Goal: Task Accomplishment & Management: Manage account settings

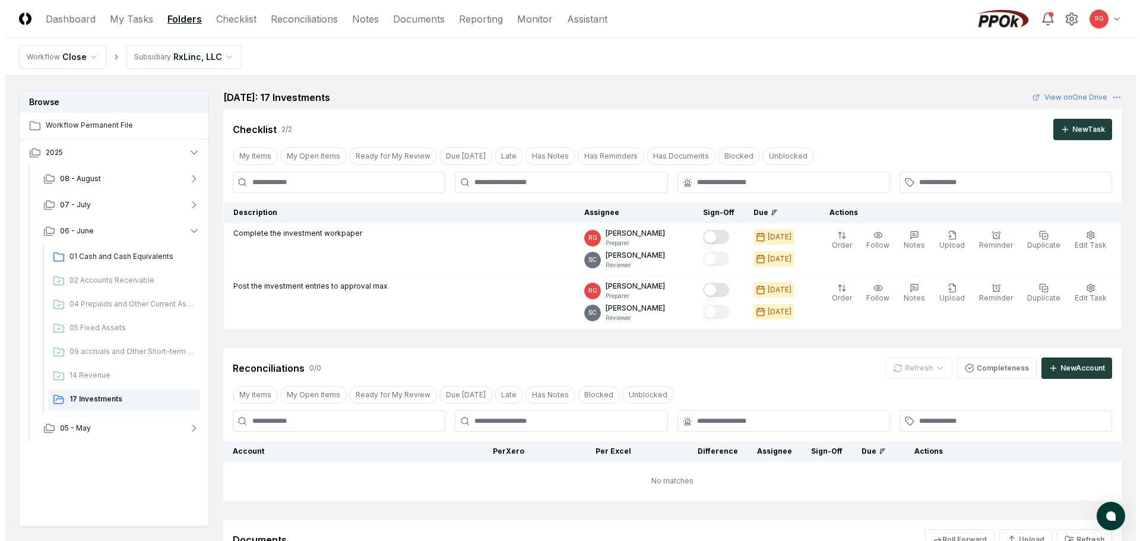
scroll to position [164, 0]
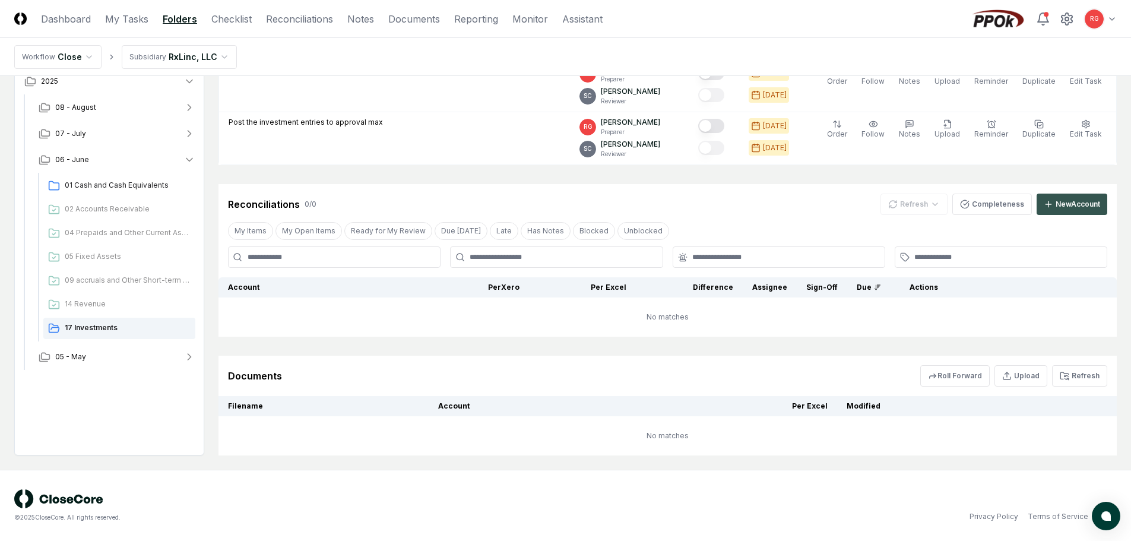
click at [1050, 203] on icon at bounding box center [1048, 203] width 9 height 9
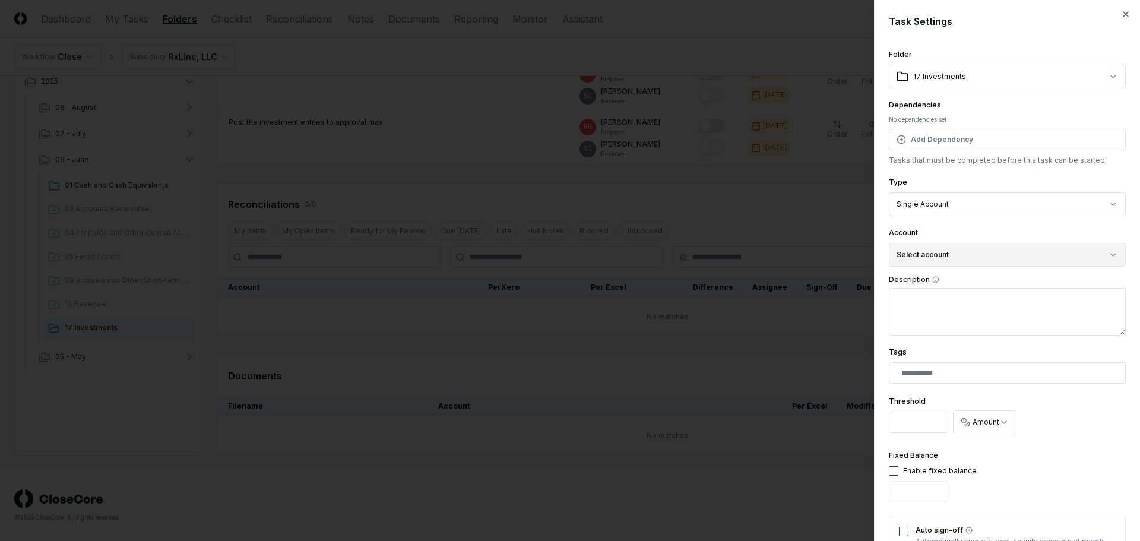
click at [948, 244] on button "Select account" at bounding box center [1007, 255] width 237 height 24
type input "*"
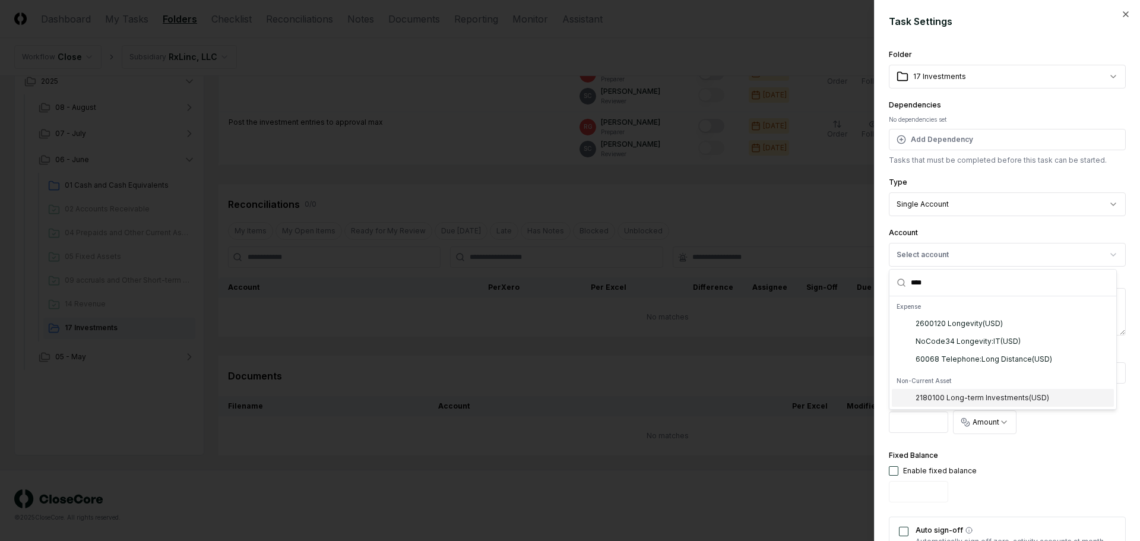
type input "****"
click at [1007, 403] on div "2180100 Long-term Investments ( USD )" at bounding box center [982, 397] width 134 height 11
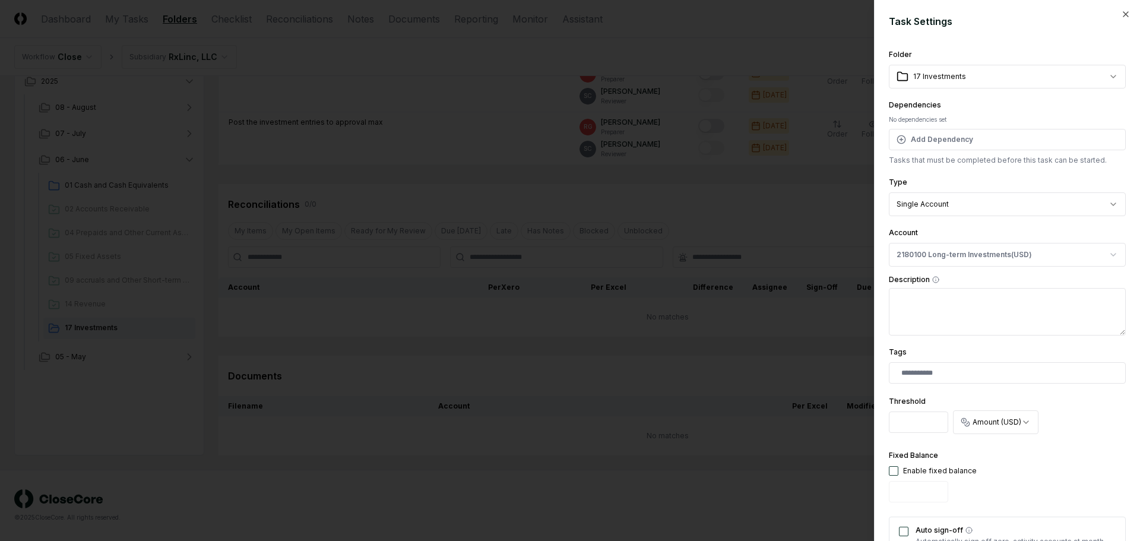
scroll to position [255, 0]
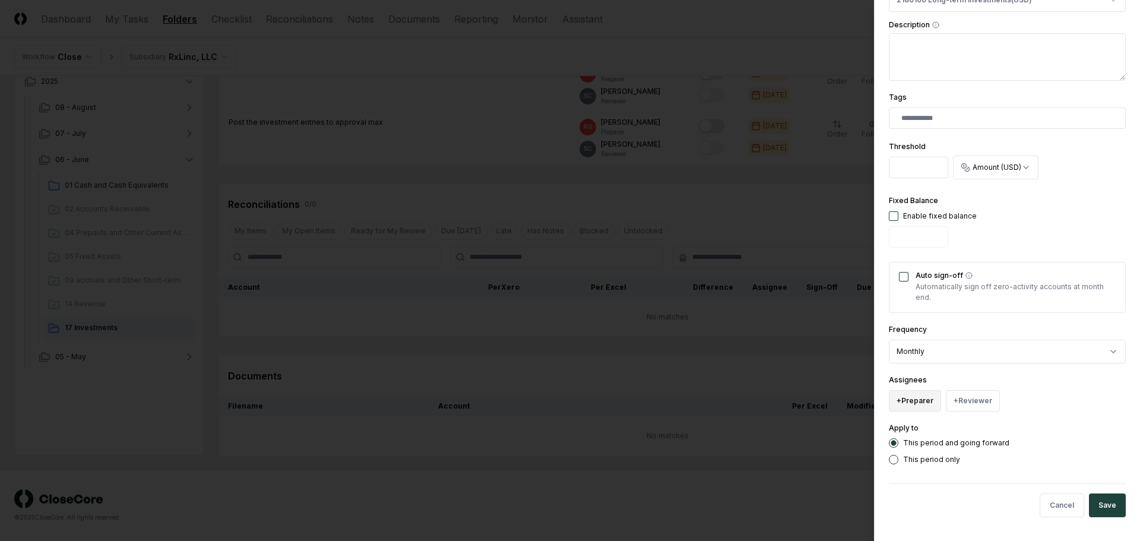
click at [920, 398] on button "+ Preparer" at bounding box center [915, 400] width 52 height 21
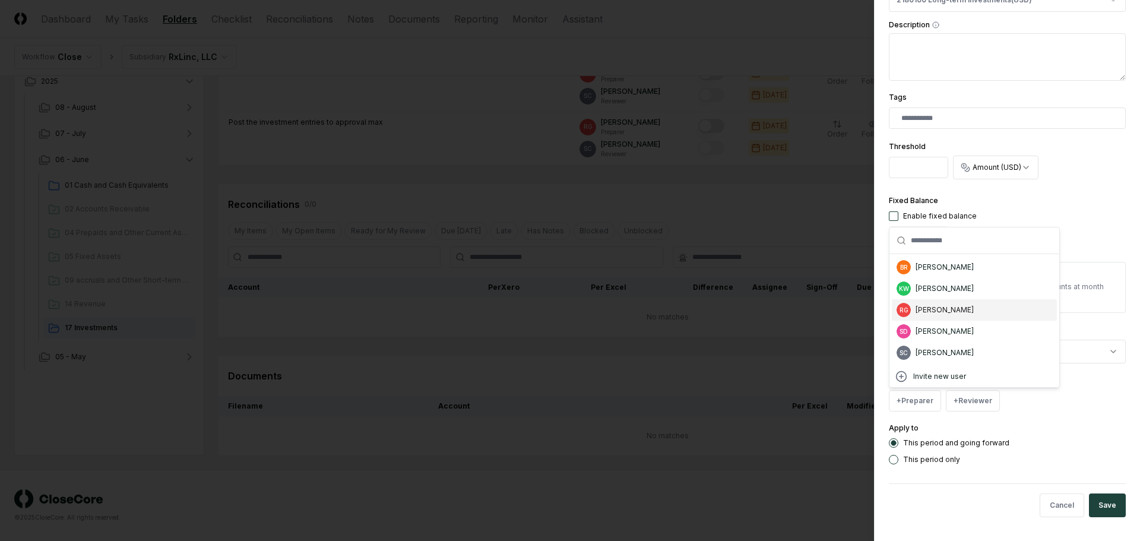
drag, startPoint x: 941, startPoint y: 313, endPoint x: 945, endPoint y: 325, distance: 12.0
click at [941, 313] on div "[PERSON_NAME]" at bounding box center [944, 310] width 58 height 11
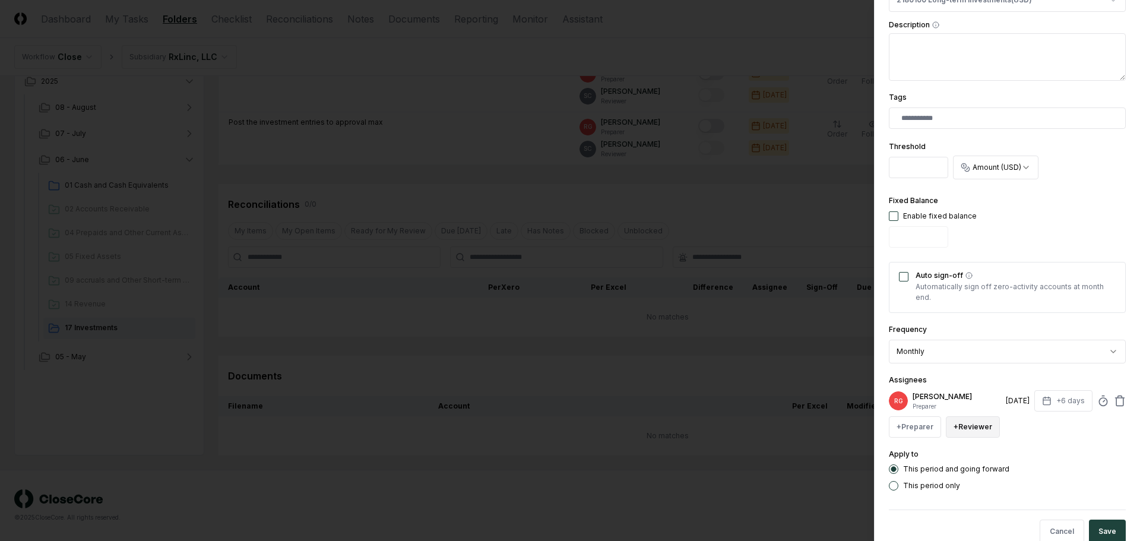
click at [963, 420] on button "+ Reviewer" at bounding box center [973, 426] width 54 height 21
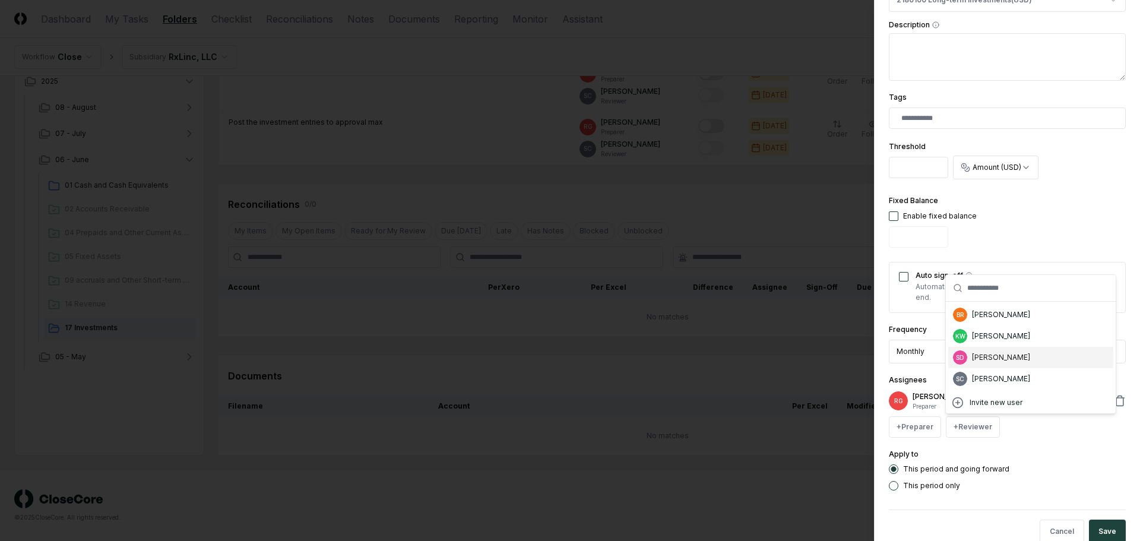
click at [987, 374] on div "[PERSON_NAME]" at bounding box center [1001, 378] width 58 height 11
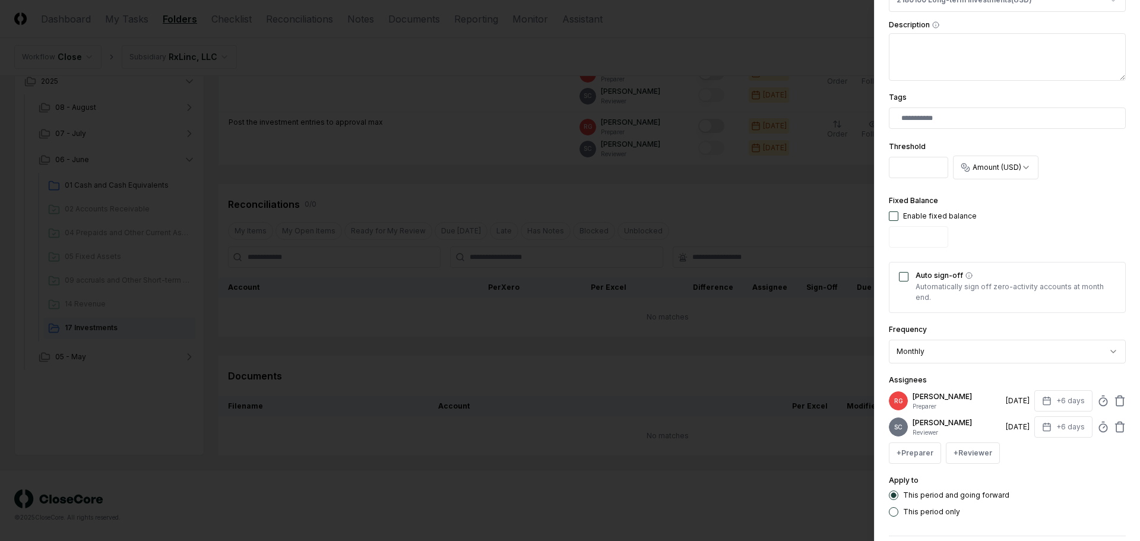
scroll to position [307, 0]
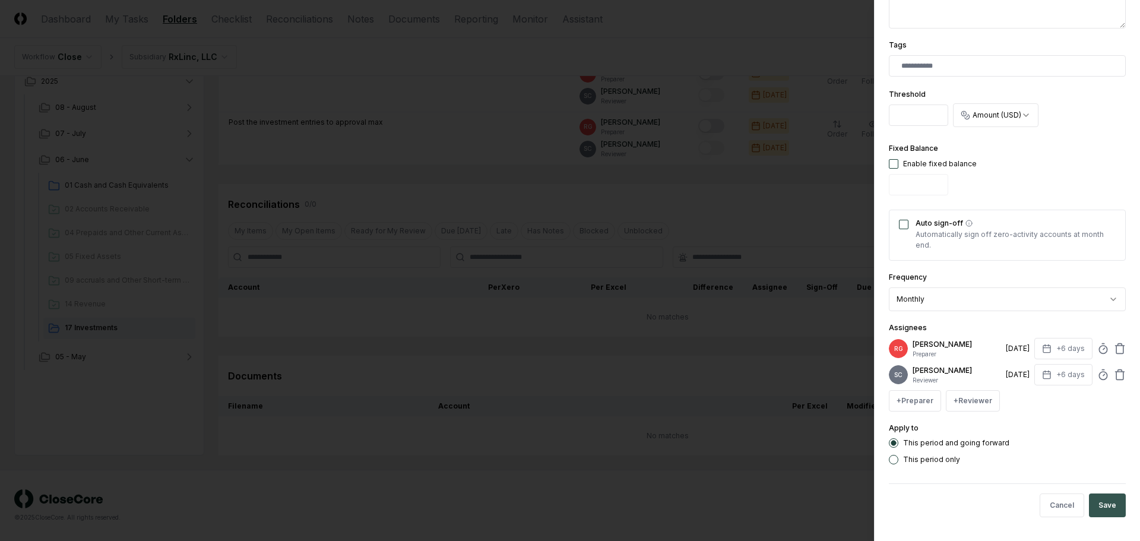
click at [1097, 499] on button "Save" at bounding box center [1107, 505] width 37 height 24
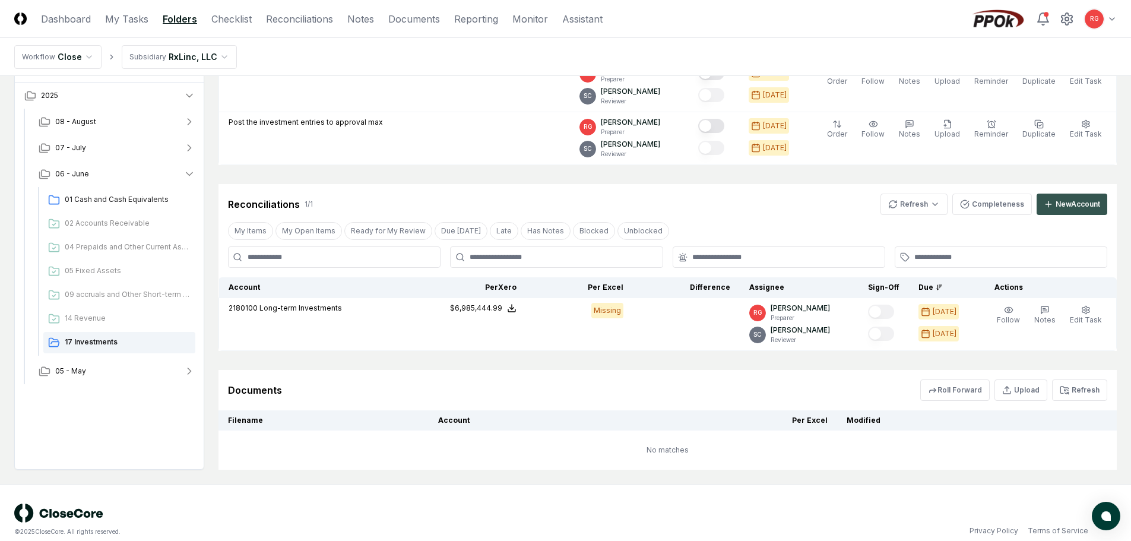
click at [1058, 202] on div "New Account" at bounding box center [1078, 204] width 45 height 11
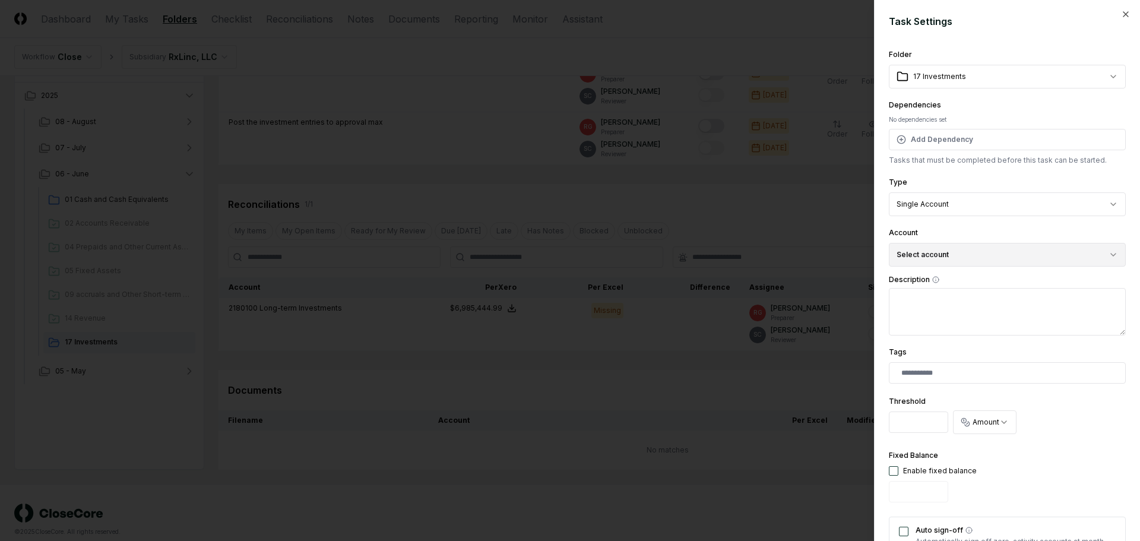
click at [954, 261] on button "Select account" at bounding box center [1007, 255] width 237 height 24
type input "*******"
click at [981, 323] on div "2120200 Interest Receivable ( USD )" at bounding box center [975, 323] width 120 height 11
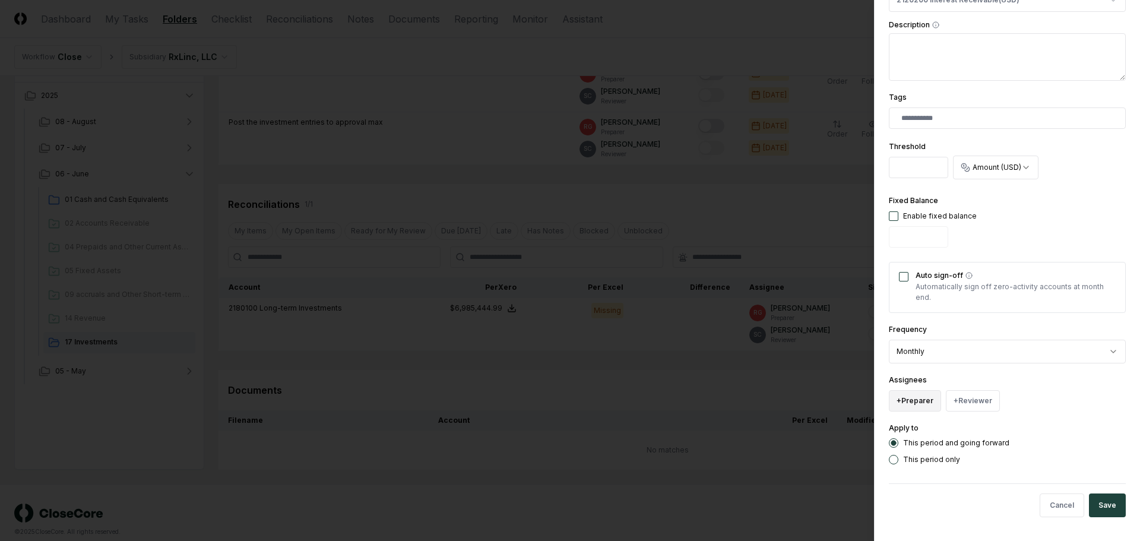
click at [915, 400] on button "+ Preparer" at bounding box center [915, 400] width 52 height 21
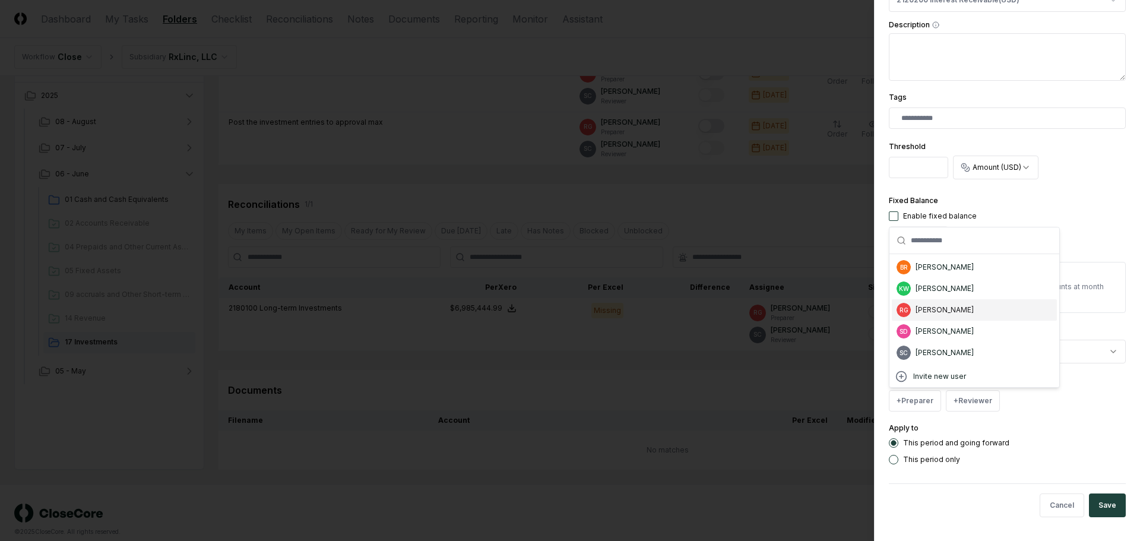
click at [949, 308] on div "[PERSON_NAME]" at bounding box center [944, 310] width 58 height 11
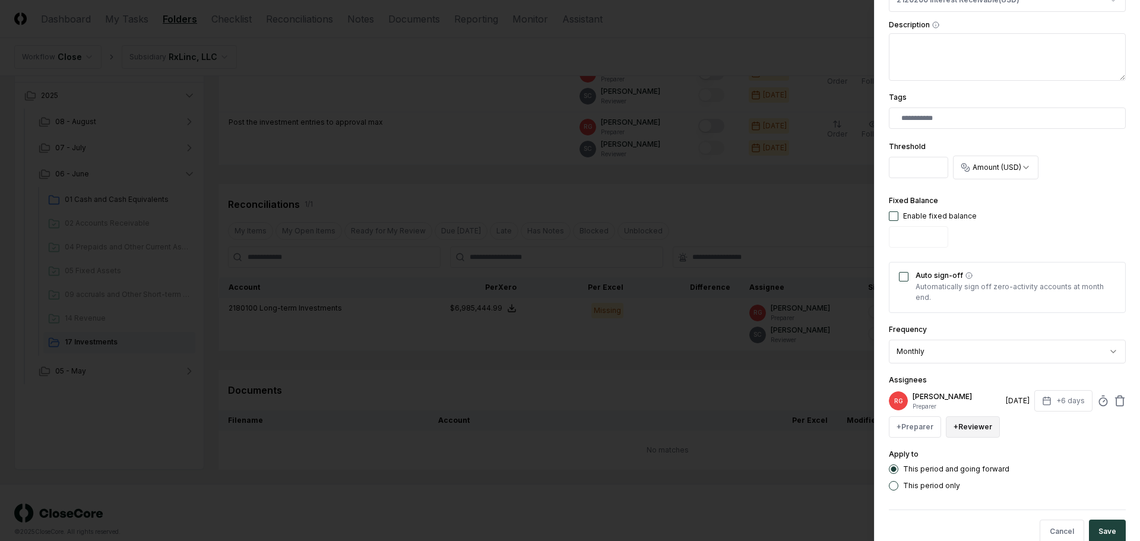
click at [975, 424] on button "+ Reviewer" at bounding box center [973, 426] width 54 height 21
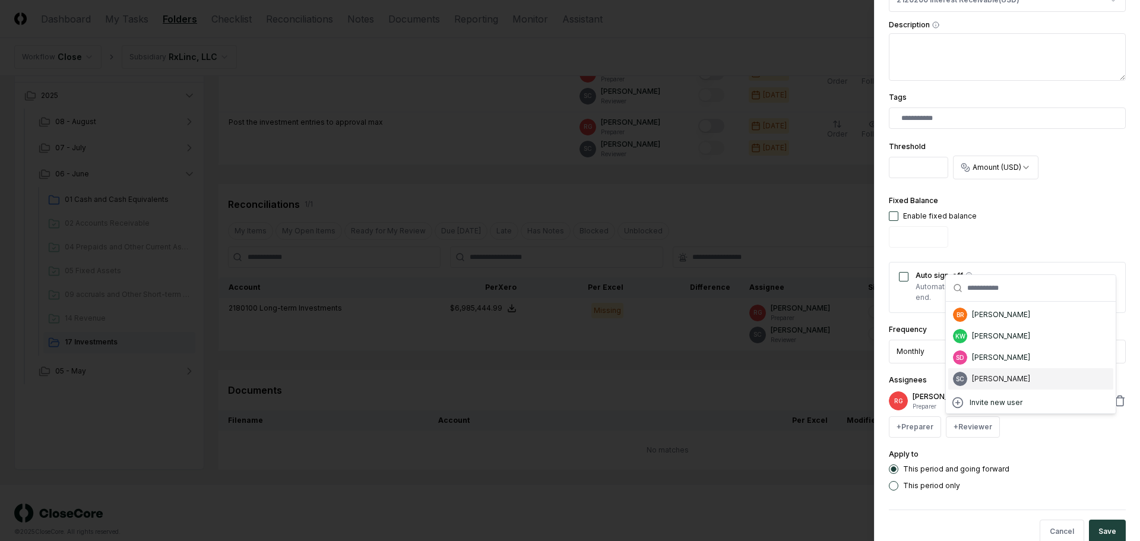
click at [987, 375] on div "[PERSON_NAME]" at bounding box center [1001, 378] width 58 height 11
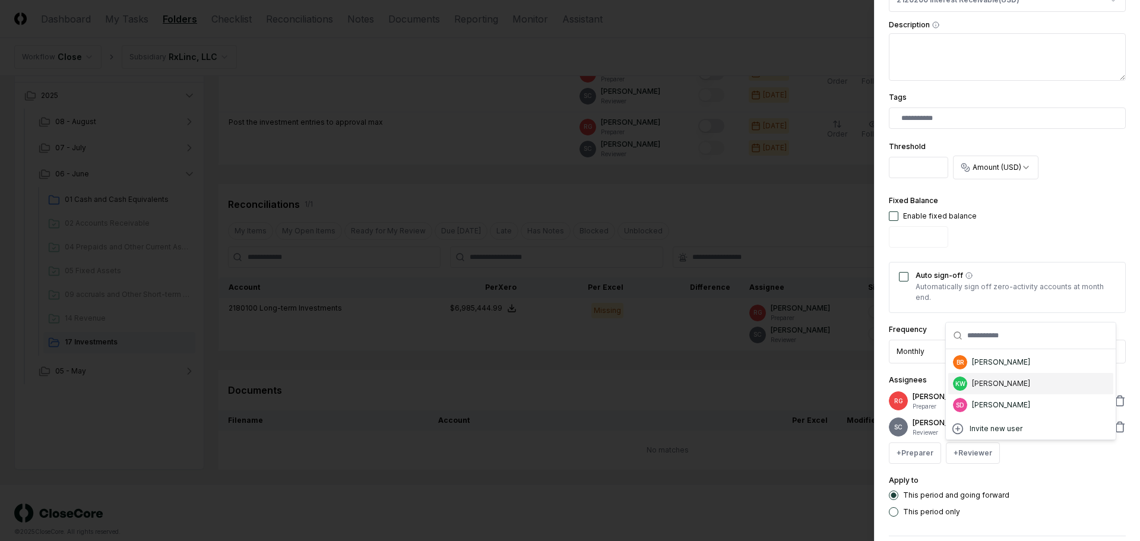
scroll to position [307, 0]
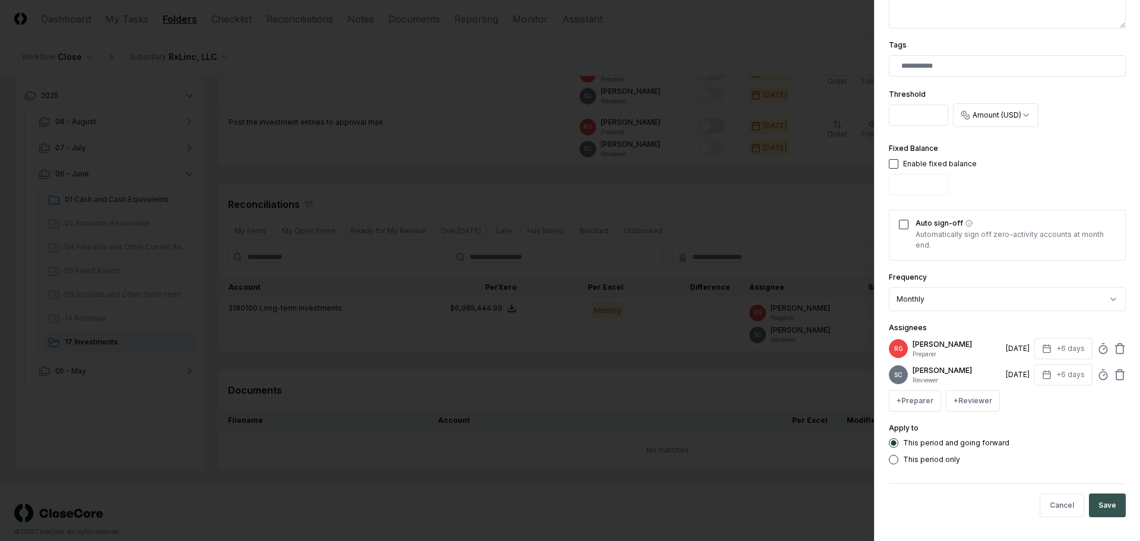
click at [1101, 506] on button "Save" at bounding box center [1107, 505] width 37 height 24
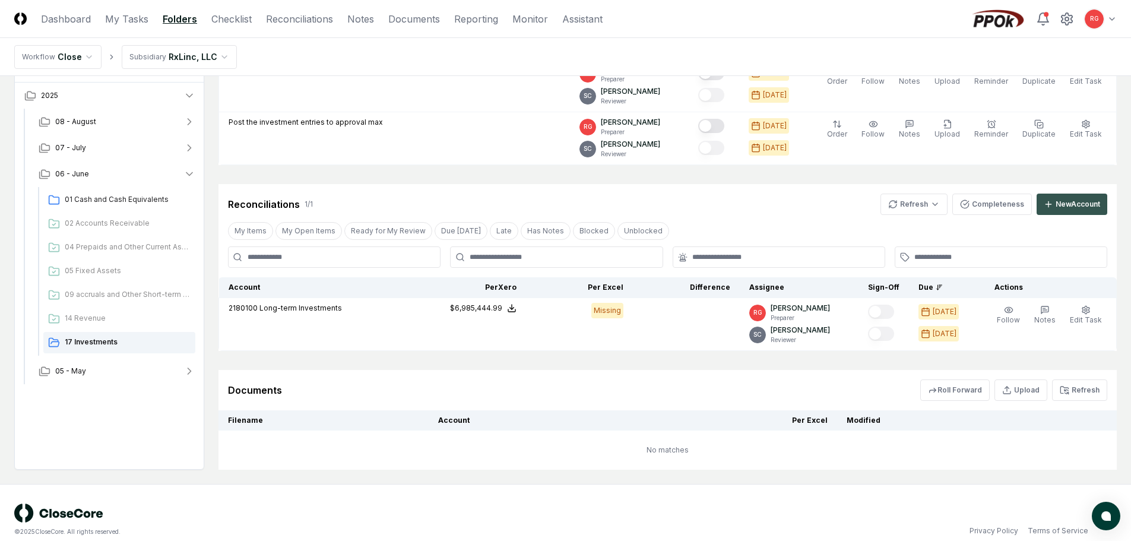
click at [1062, 208] on div "New Account" at bounding box center [1078, 204] width 45 height 11
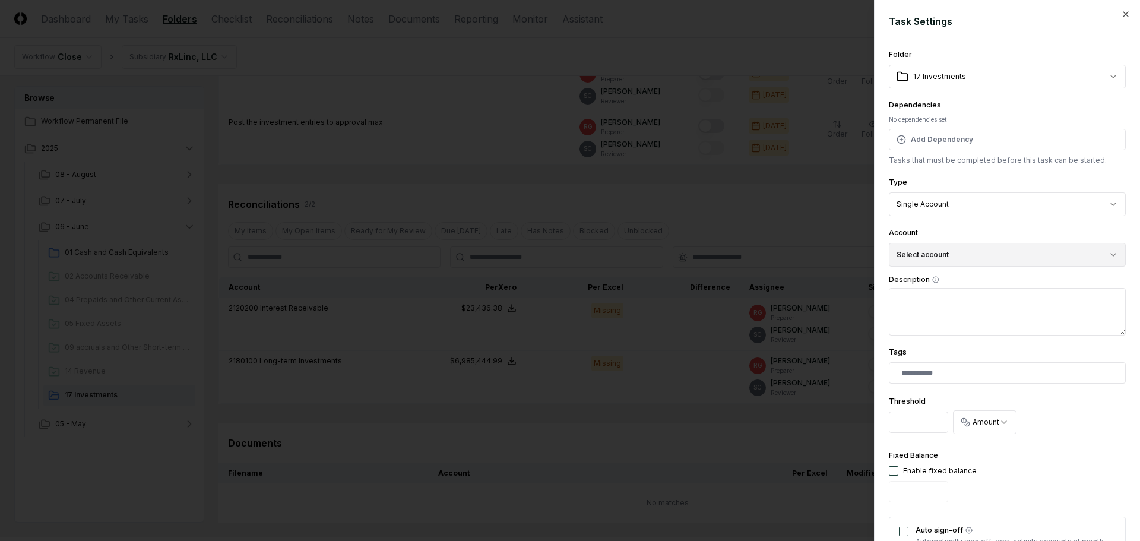
click at [947, 252] on button "Select account" at bounding box center [1007, 255] width 237 height 24
type input "*****"
click at [988, 324] on div "2130001 Short-term Investments ( USD )" at bounding box center [982, 323] width 134 height 11
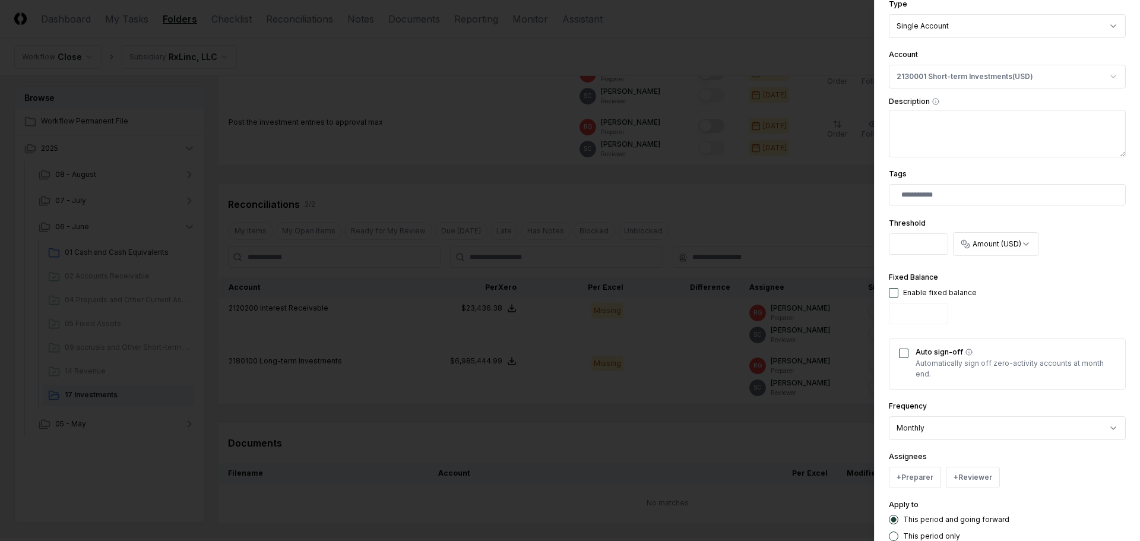
scroll to position [255, 0]
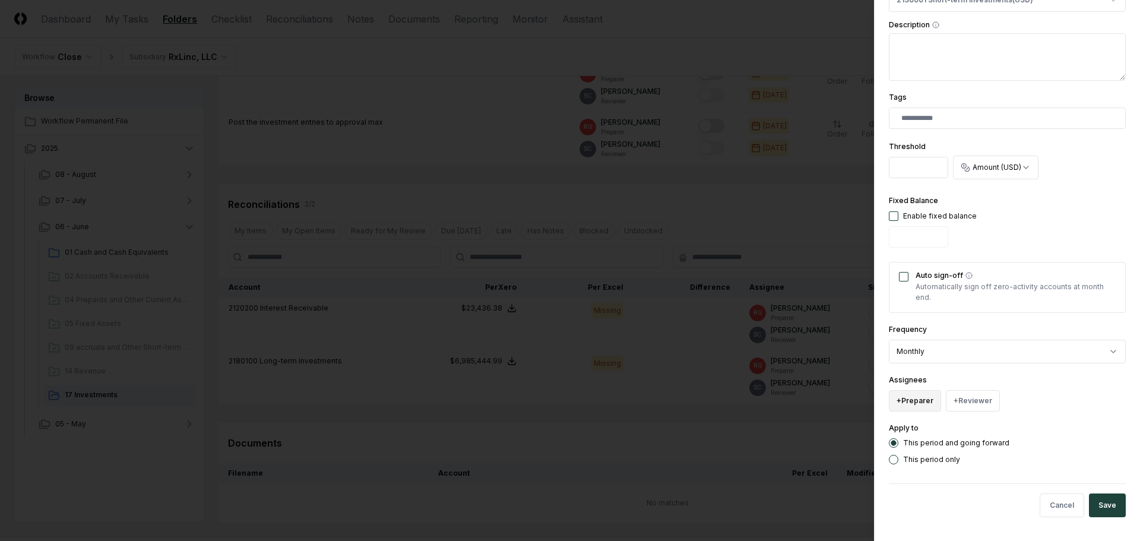
click at [917, 398] on button "+ Preparer" at bounding box center [915, 400] width 52 height 21
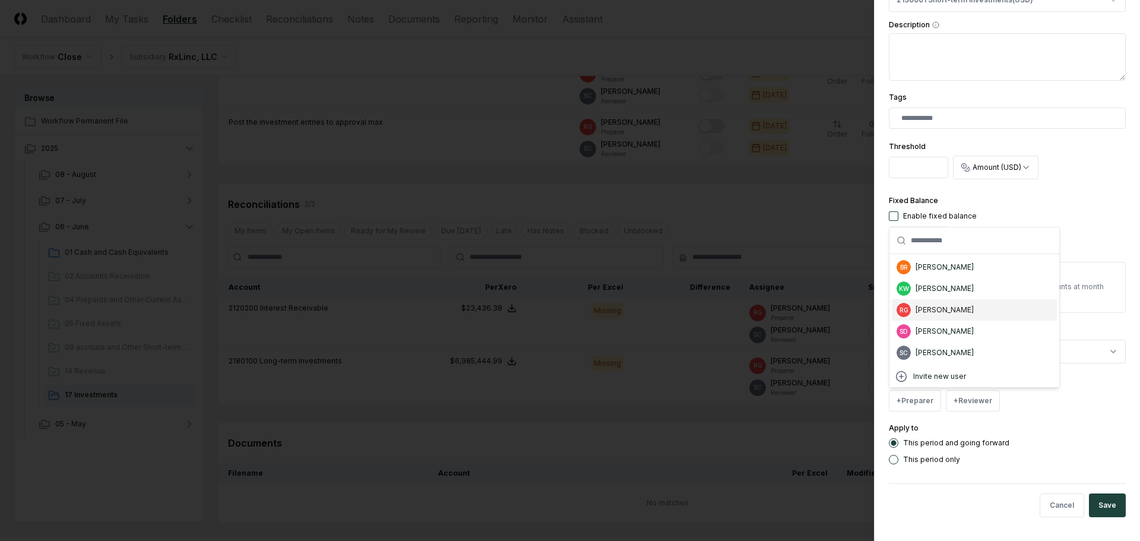
click at [947, 311] on div "[PERSON_NAME]" at bounding box center [944, 310] width 58 height 11
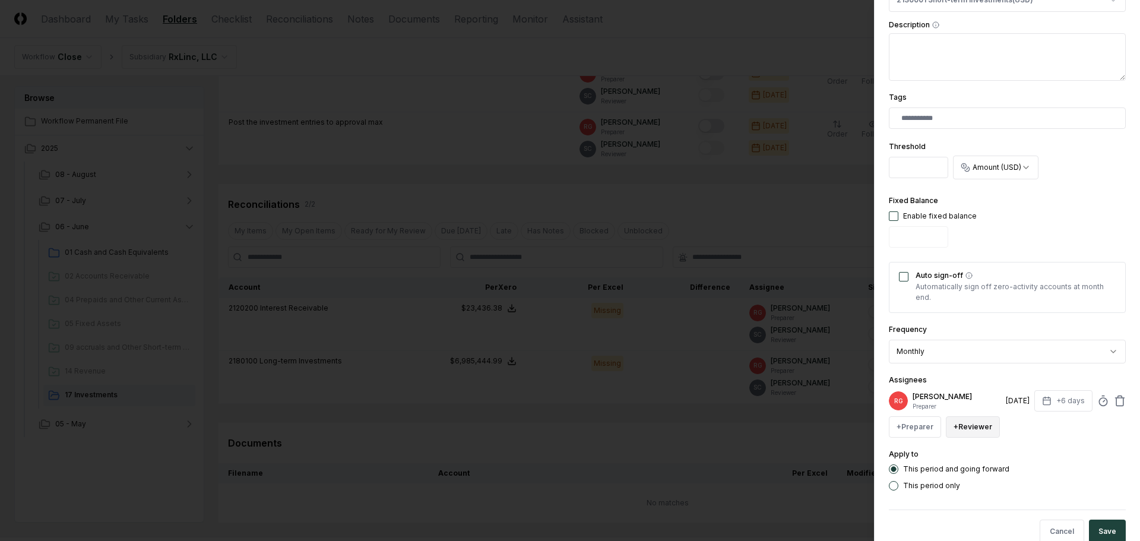
click at [969, 424] on button "+ Reviewer" at bounding box center [973, 426] width 54 height 21
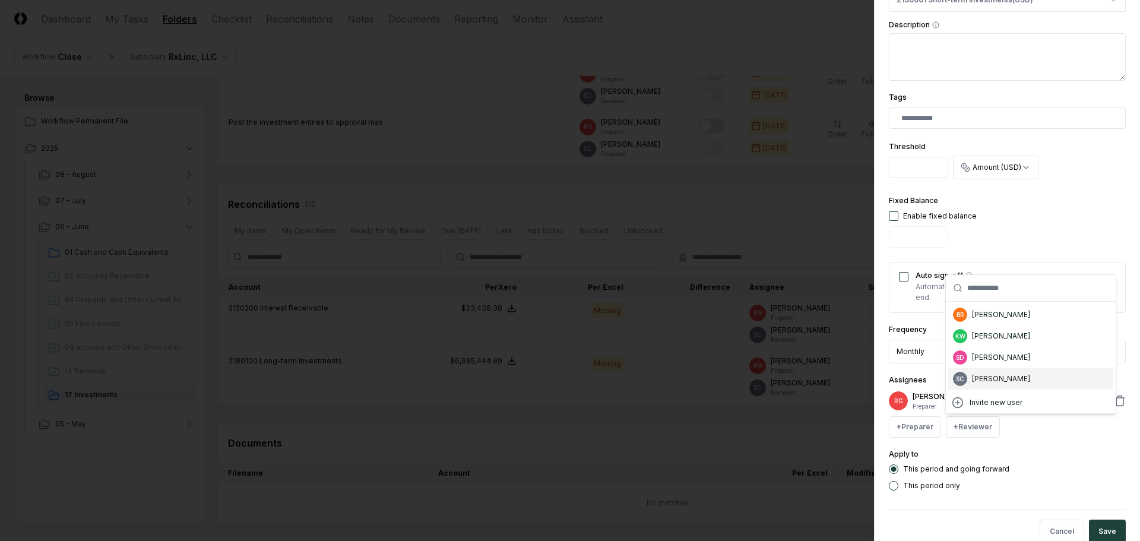
click at [979, 376] on div "[PERSON_NAME]" at bounding box center [1001, 378] width 58 height 11
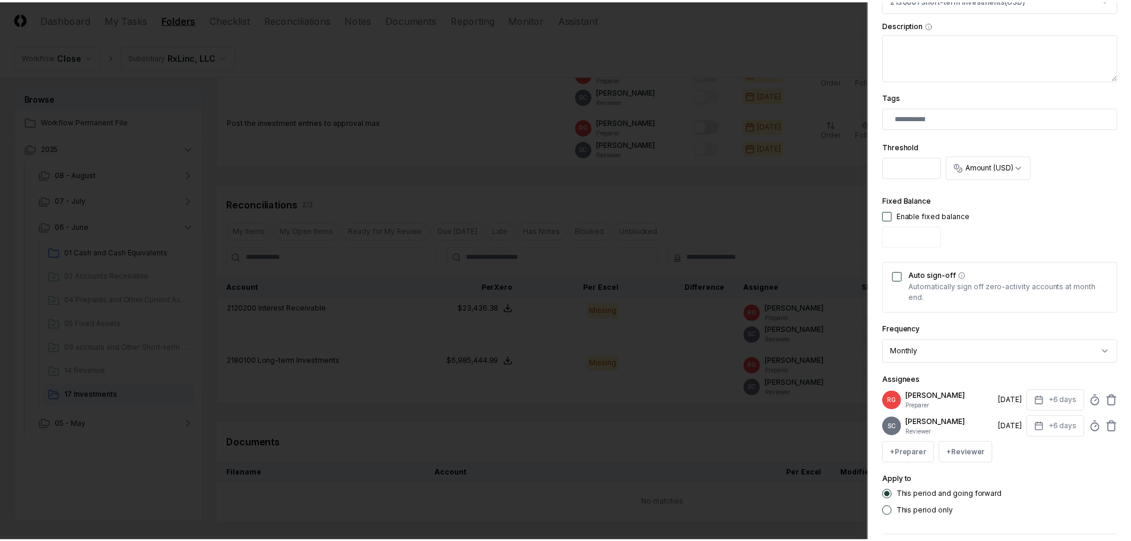
scroll to position [307, 0]
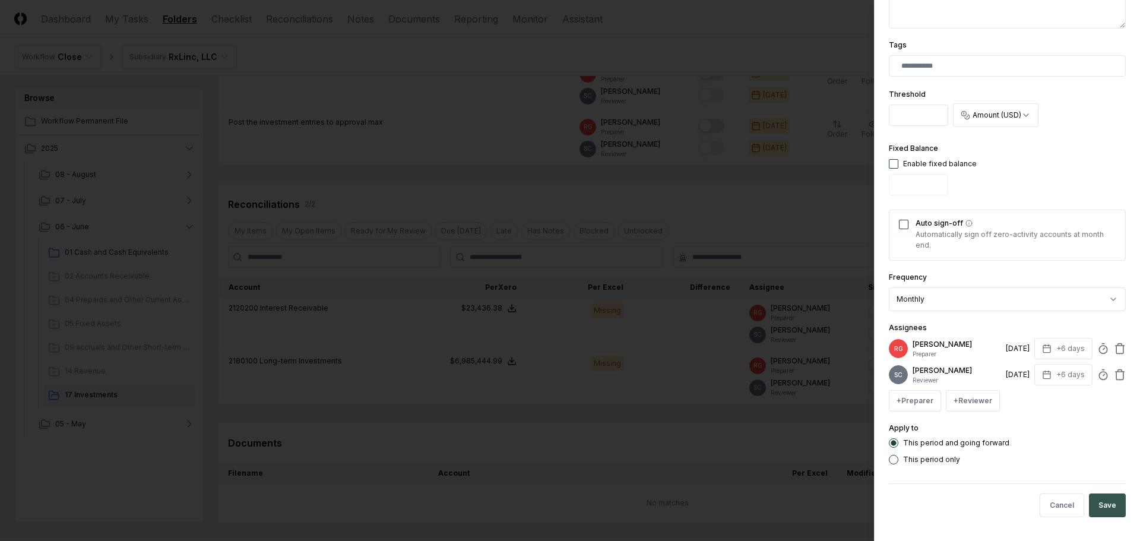
click at [1097, 499] on button "Save" at bounding box center [1107, 505] width 37 height 24
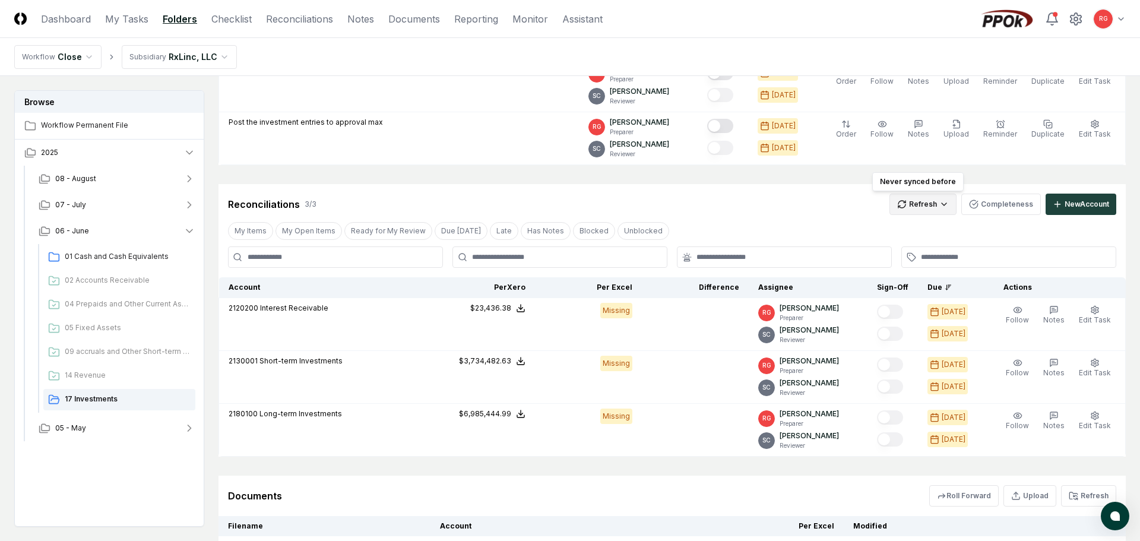
click at [918, 210] on html "CloseCore Dashboard My Tasks Folders Checklist Reconciliations Notes Documents …" at bounding box center [570, 248] width 1140 height 825
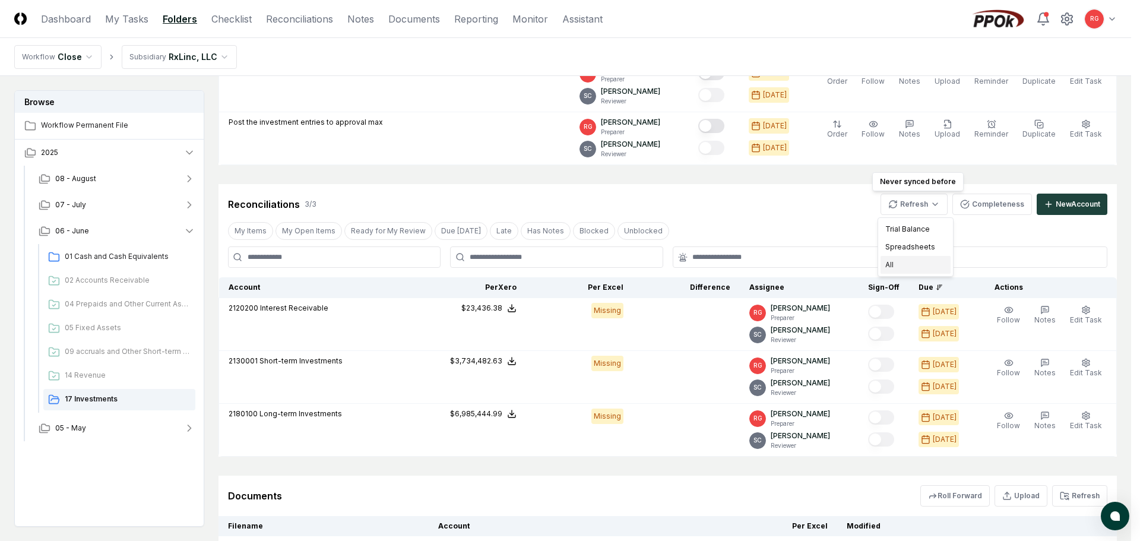
click at [919, 265] on div "All" at bounding box center [915, 265] width 70 height 18
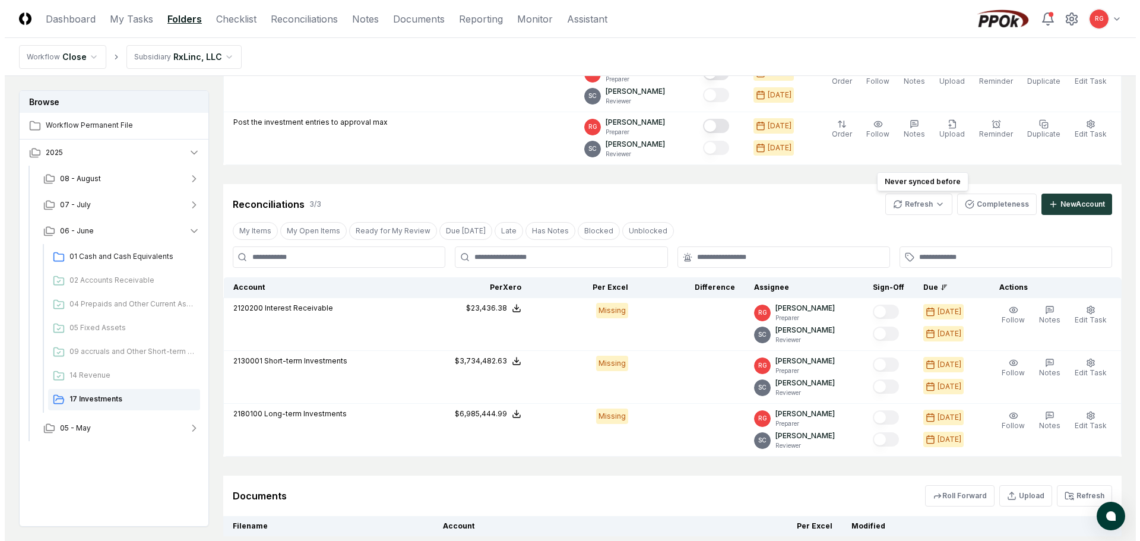
scroll to position [245, 0]
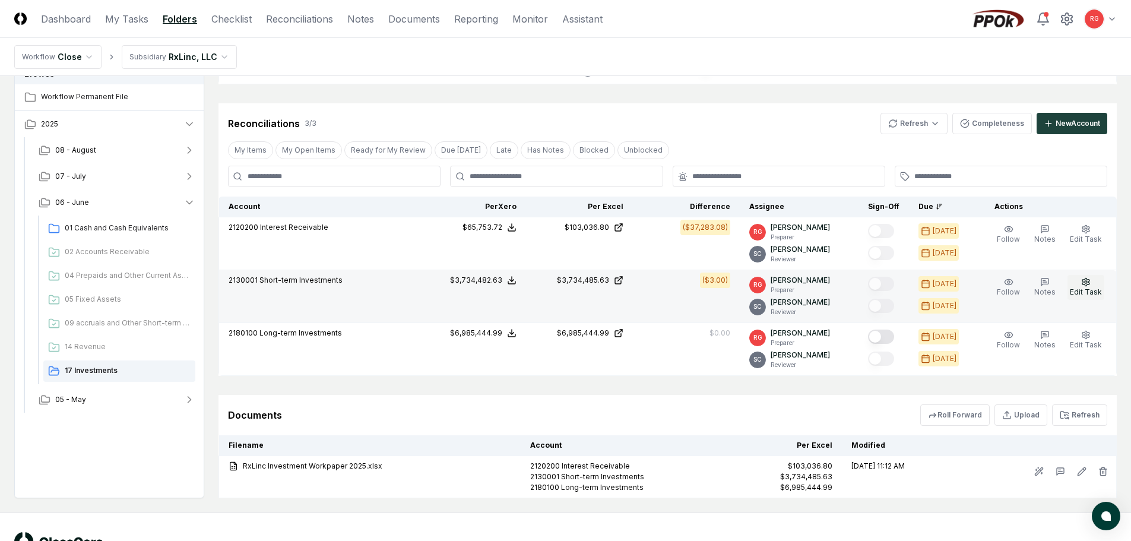
click at [1088, 287] on span "Edit Task" at bounding box center [1086, 291] width 32 height 9
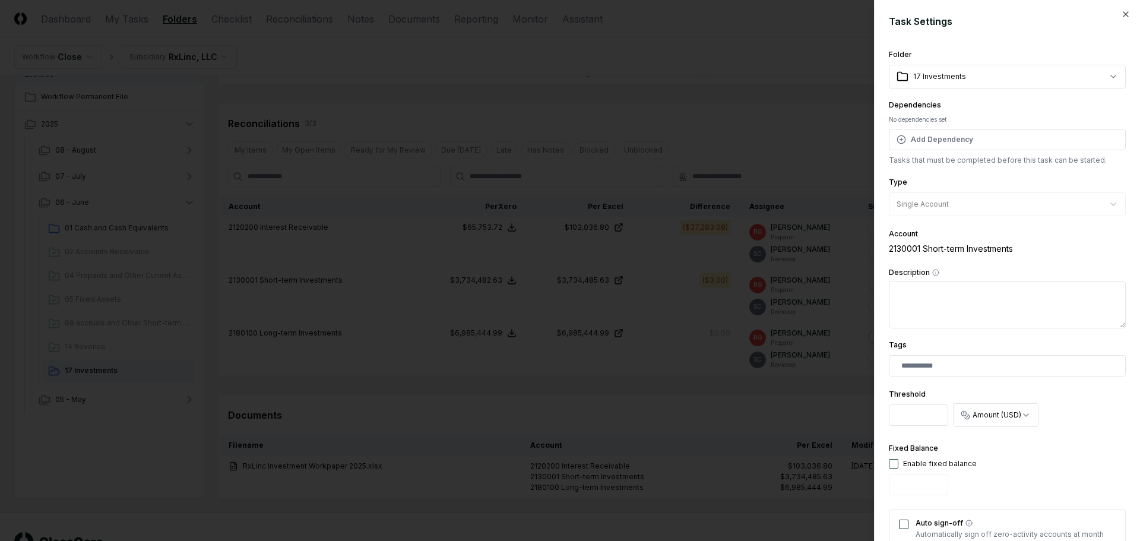
click at [920, 416] on input "*" at bounding box center [918, 414] width 59 height 21
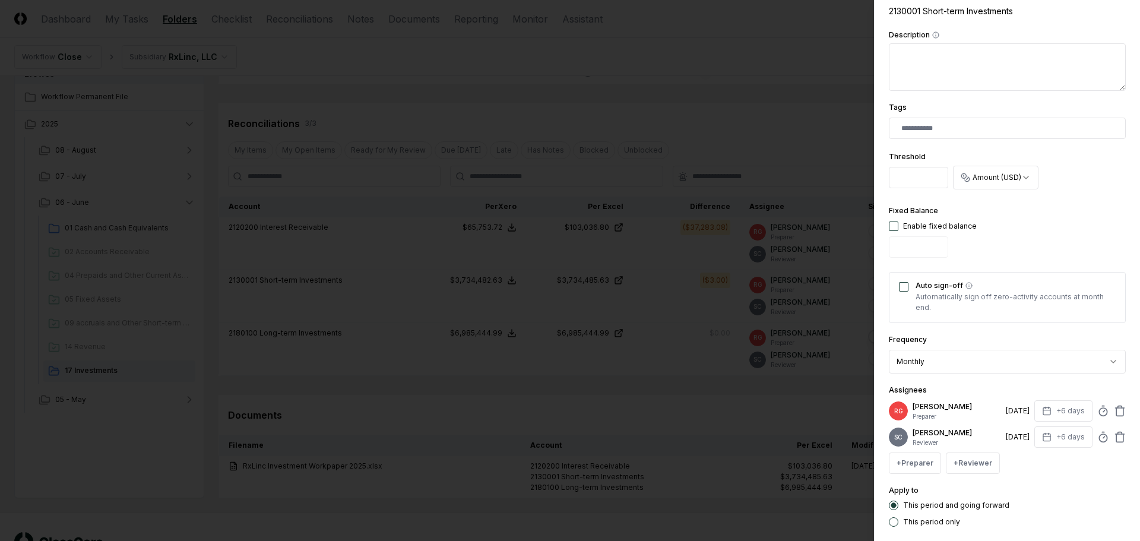
scroll to position [300, 0]
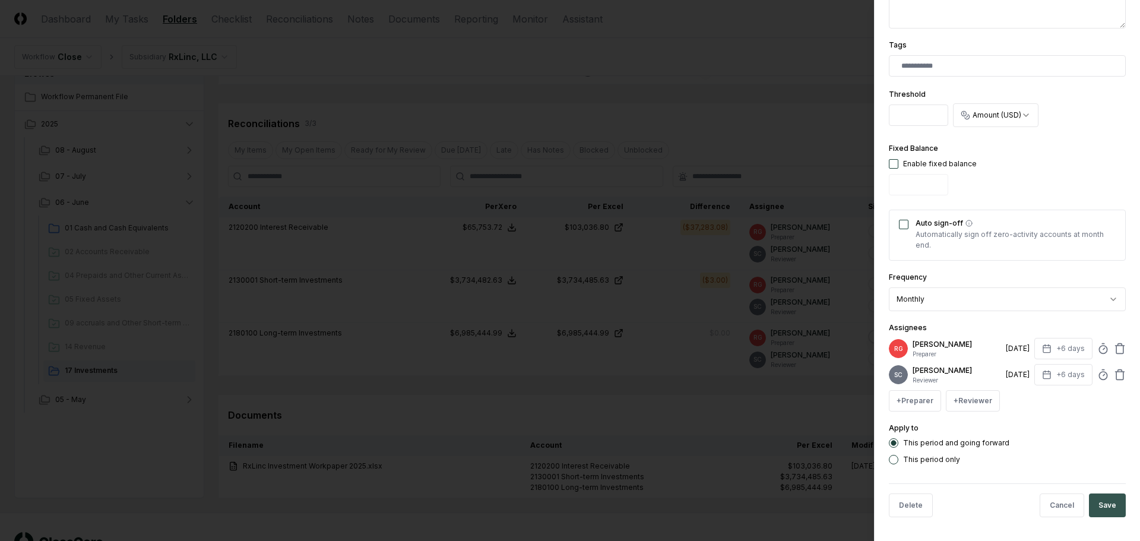
type input "*"
click at [1102, 499] on button "Save" at bounding box center [1107, 505] width 37 height 24
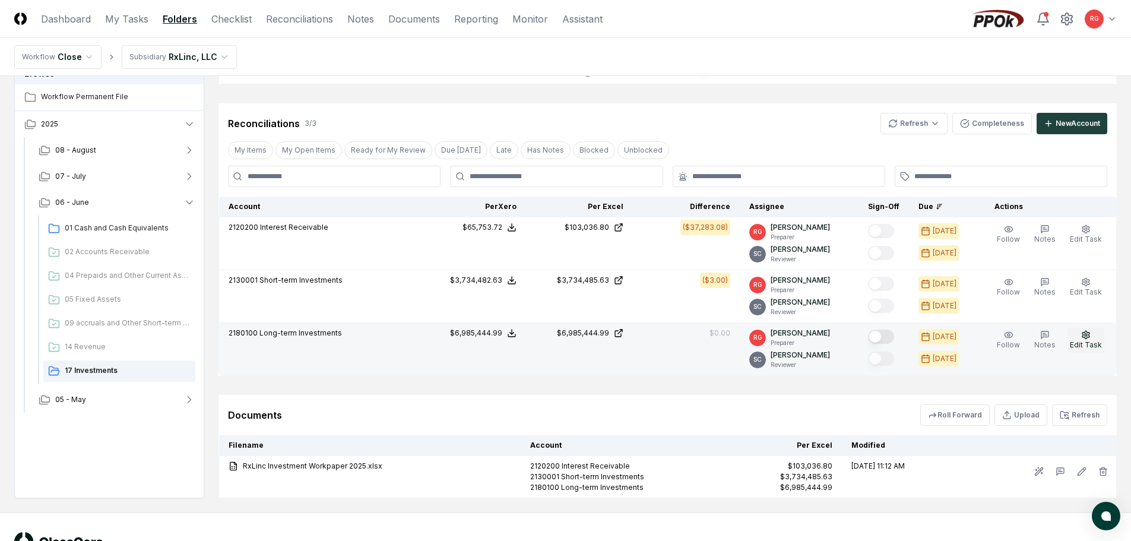
click at [1094, 337] on button "Edit Task" at bounding box center [1085, 340] width 37 height 25
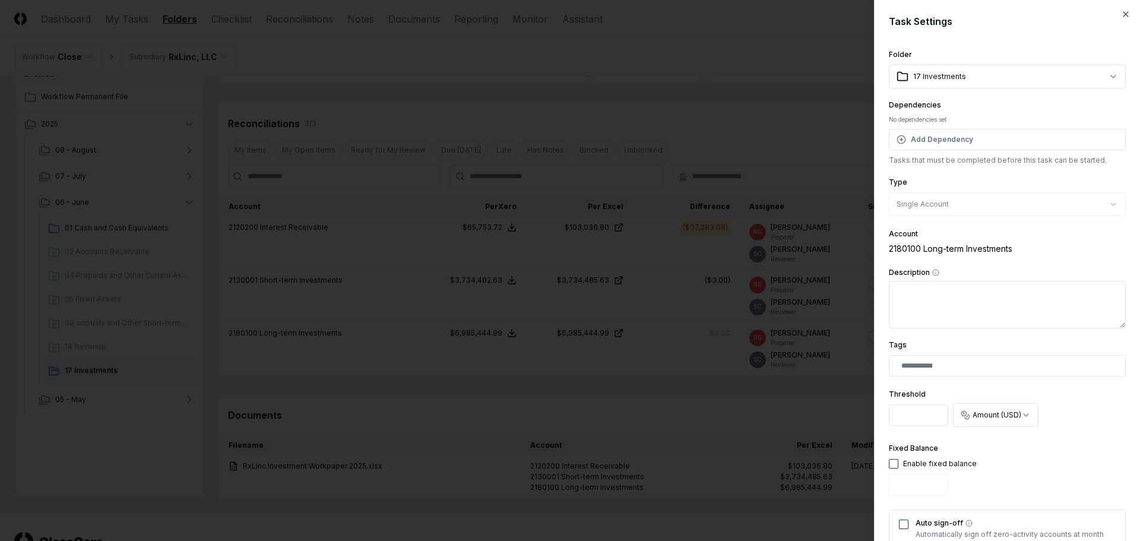
click at [931, 416] on input "*" at bounding box center [918, 414] width 59 height 21
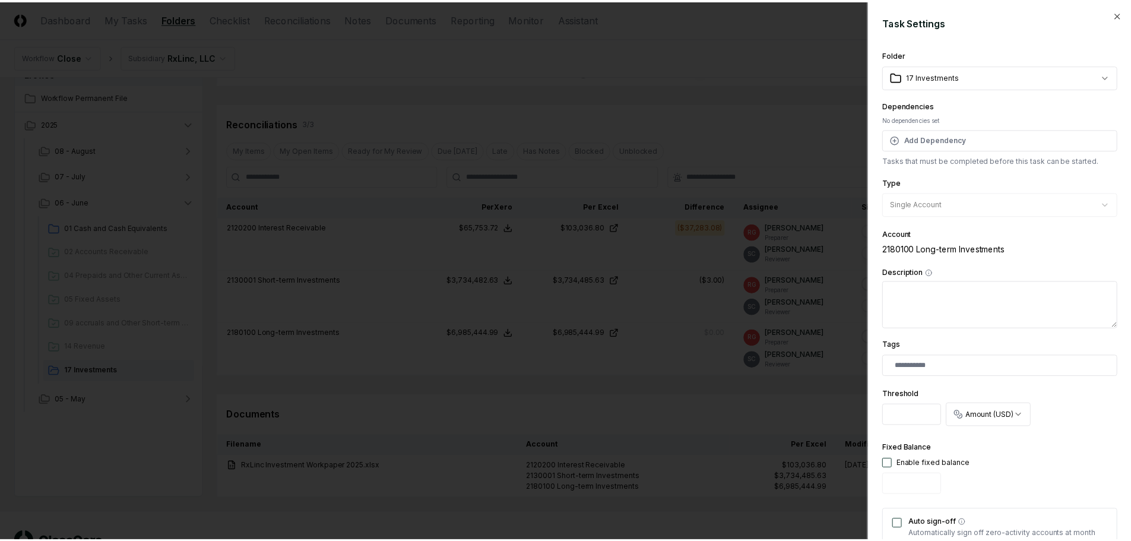
scroll to position [297, 0]
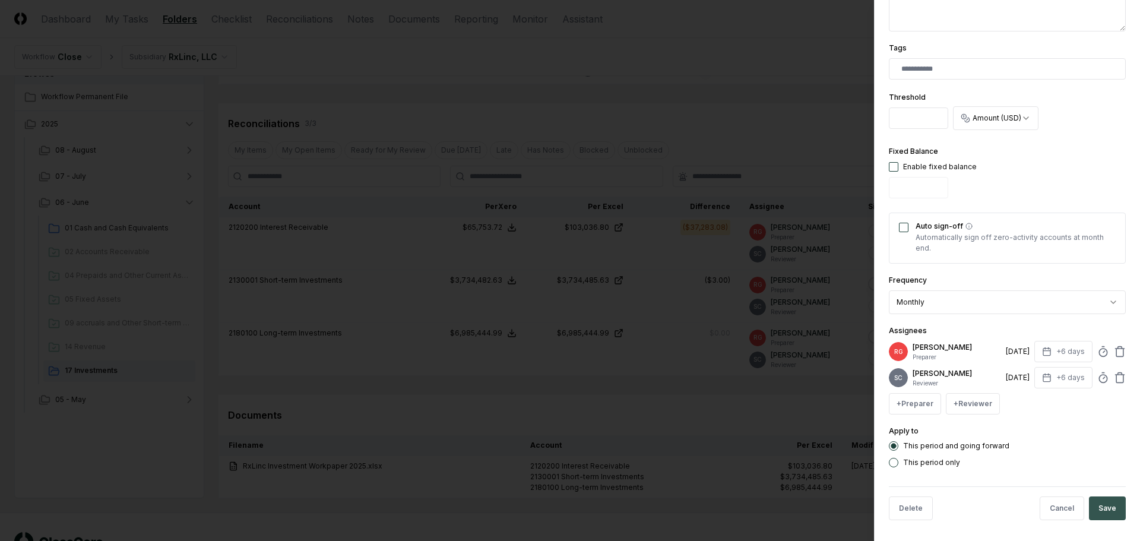
type input "*"
click at [1101, 502] on button "Save" at bounding box center [1107, 508] width 37 height 24
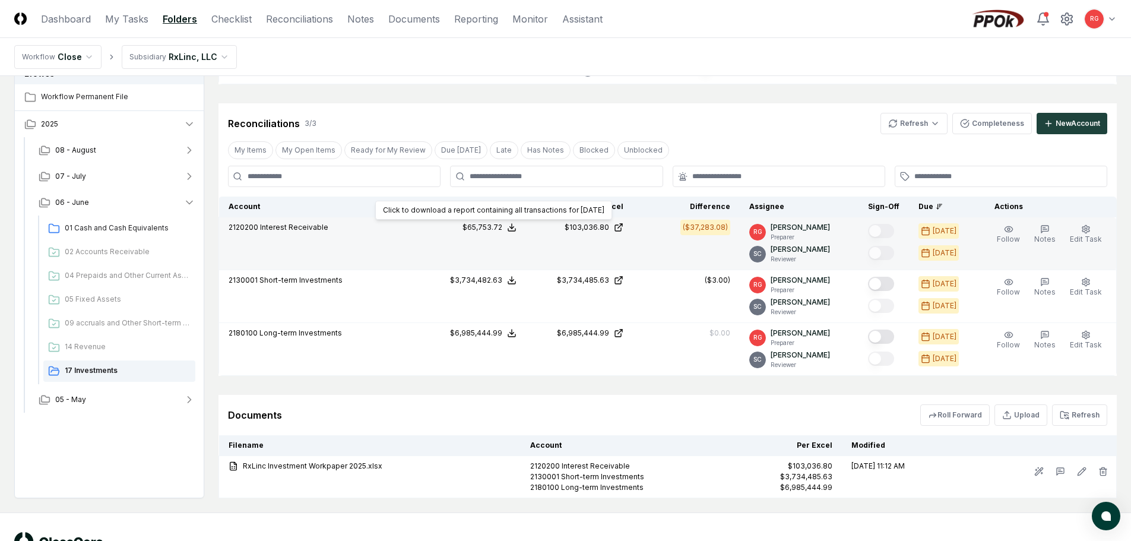
click at [516, 226] on icon at bounding box center [511, 227] width 9 height 9
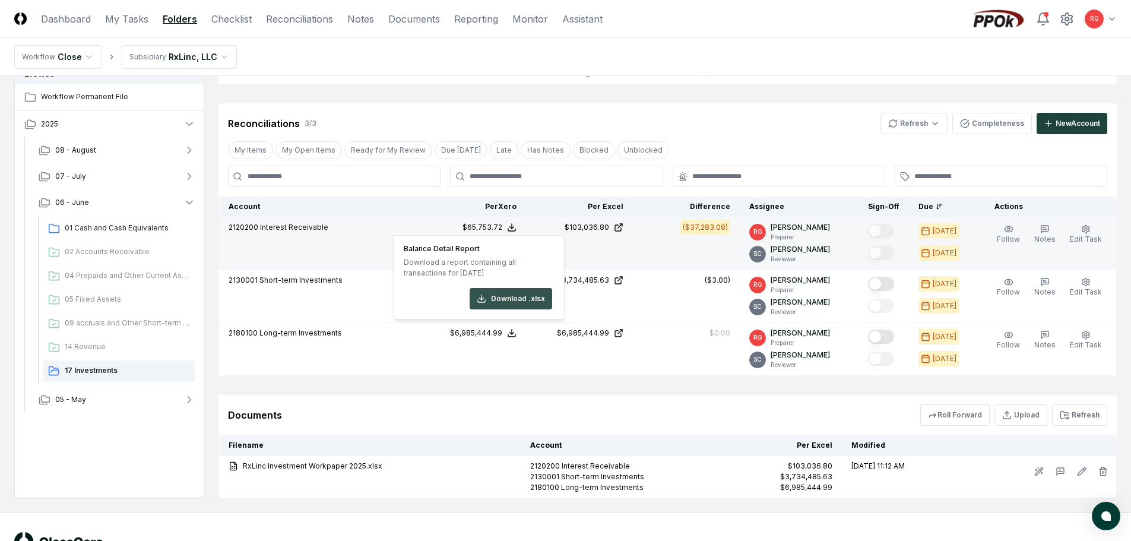
click at [496, 296] on button "Download .xlsx" at bounding box center [511, 298] width 83 height 21
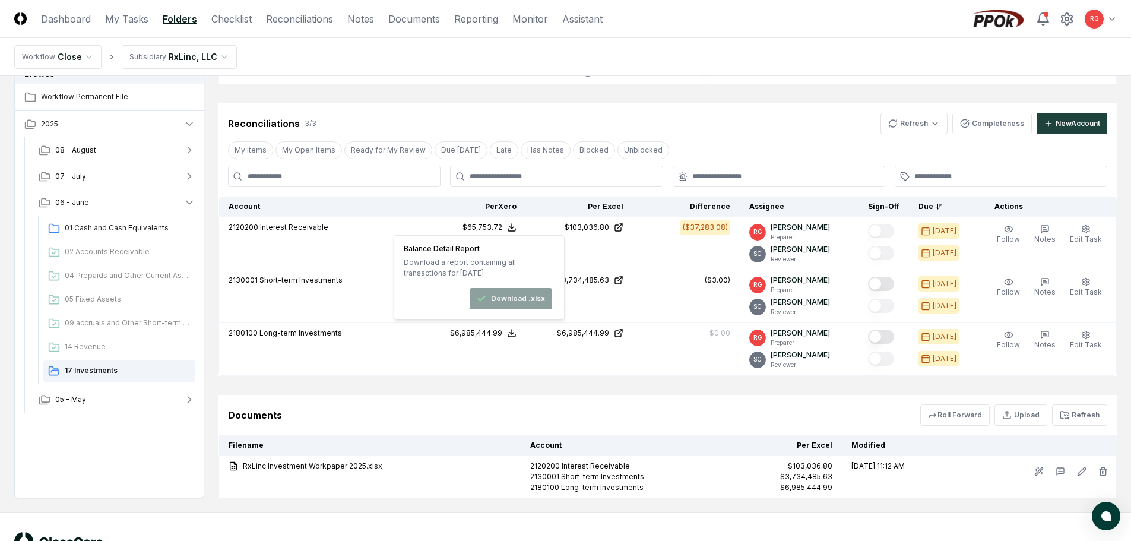
click at [766, 100] on div "Cancel Reassign [DATE]: 17 Investments View on One Drive Checklist 2 / 2 New Ta…" at bounding box center [667, 172] width 898 height 652
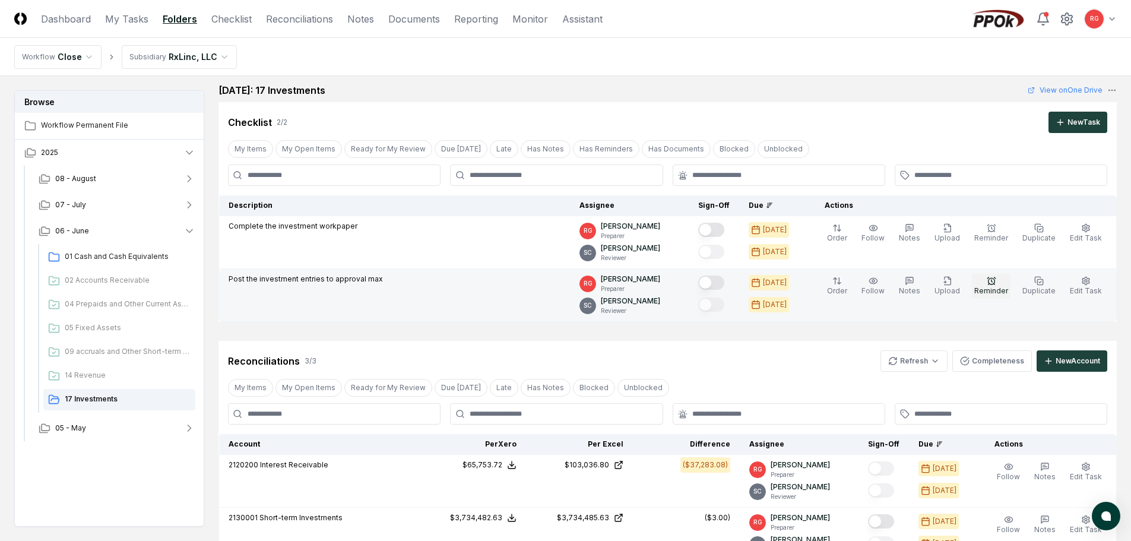
scroll to position [66, 0]
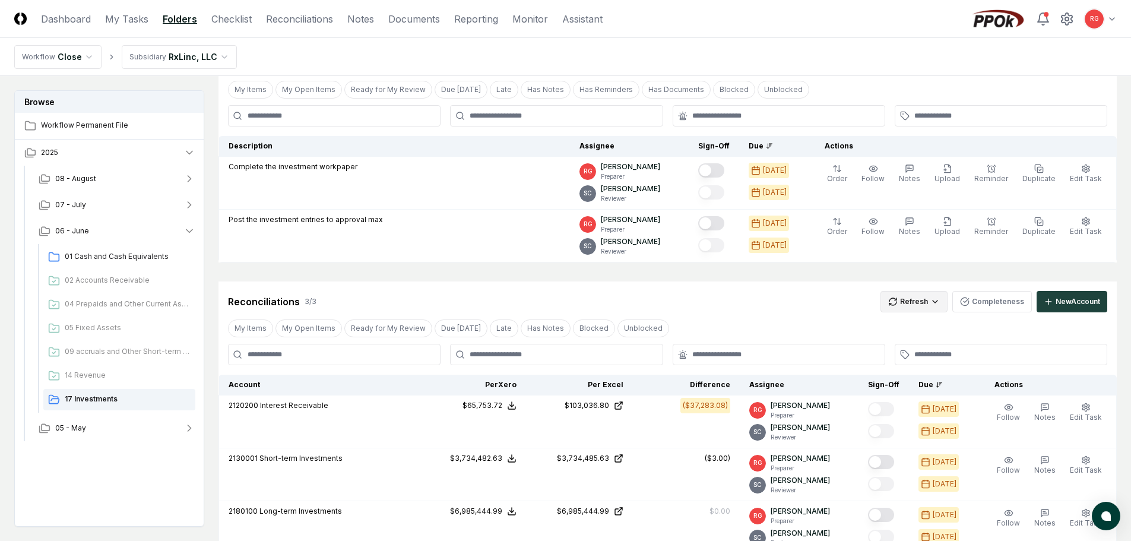
click at [930, 301] on html "CloseCore Dashboard My Tasks Folders Checklist Reconciliations Notes Documents …" at bounding box center [565, 348] width 1131 height 828
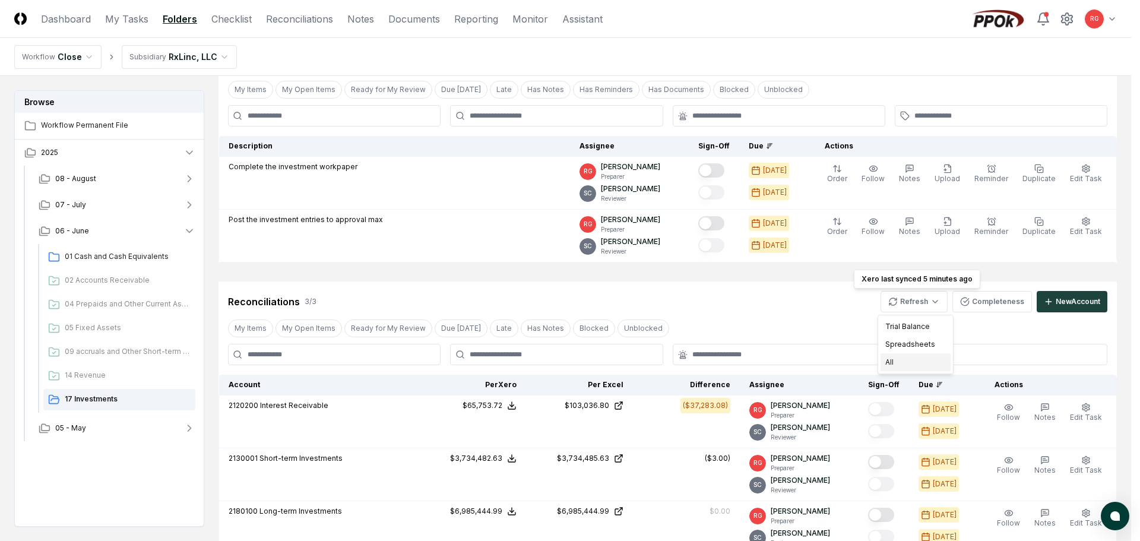
click at [909, 360] on div "All" at bounding box center [915, 362] width 70 height 18
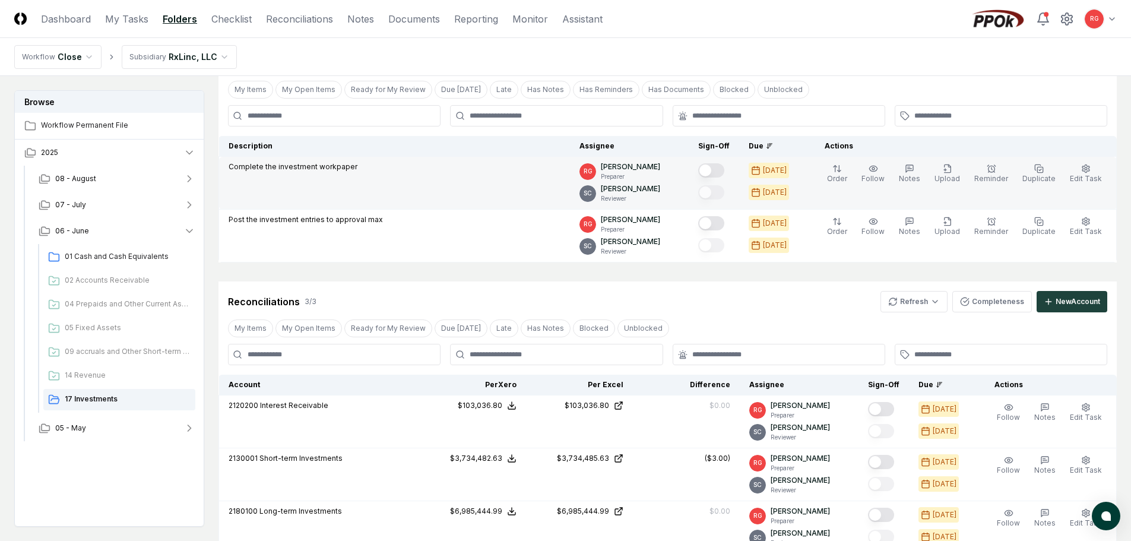
click at [724, 170] on button "Mark complete" at bounding box center [711, 170] width 26 height 14
click at [721, 189] on button "Mark complete" at bounding box center [711, 192] width 26 height 14
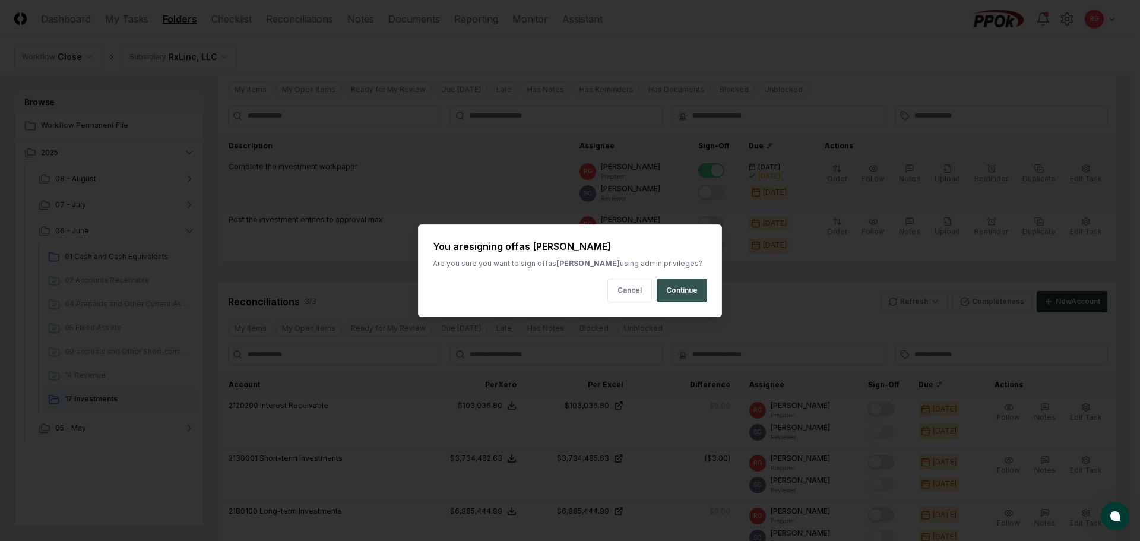
click at [687, 292] on button "Continue" at bounding box center [682, 290] width 50 height 24
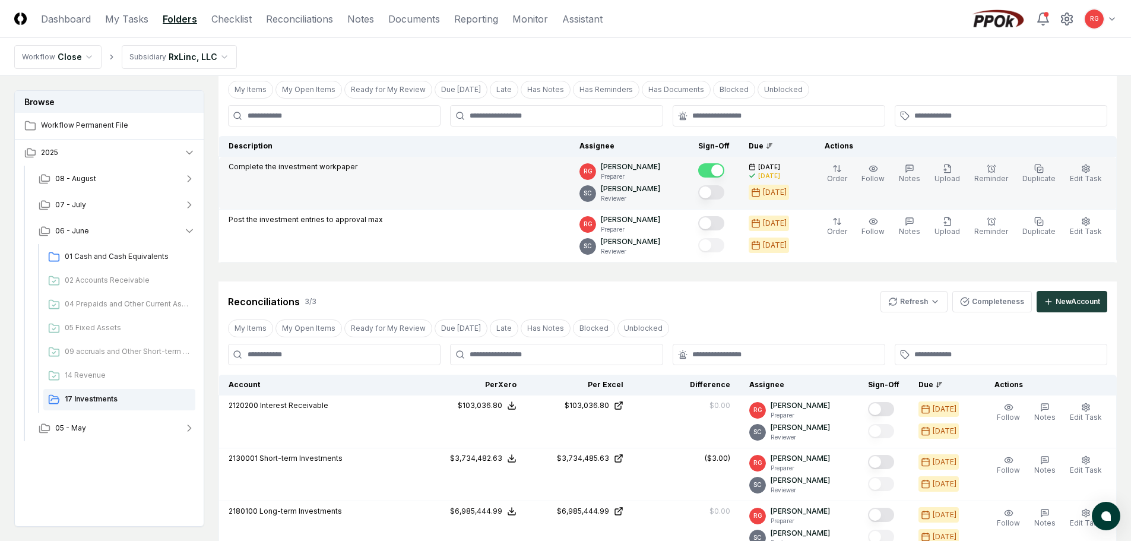
click at [720, 223] on button "Mark complete" at bounding box center [711, 223] width 26 height 14
click at [721, 243] on button "Mark complete" at bounding box center [711, 245] width 26 height 14
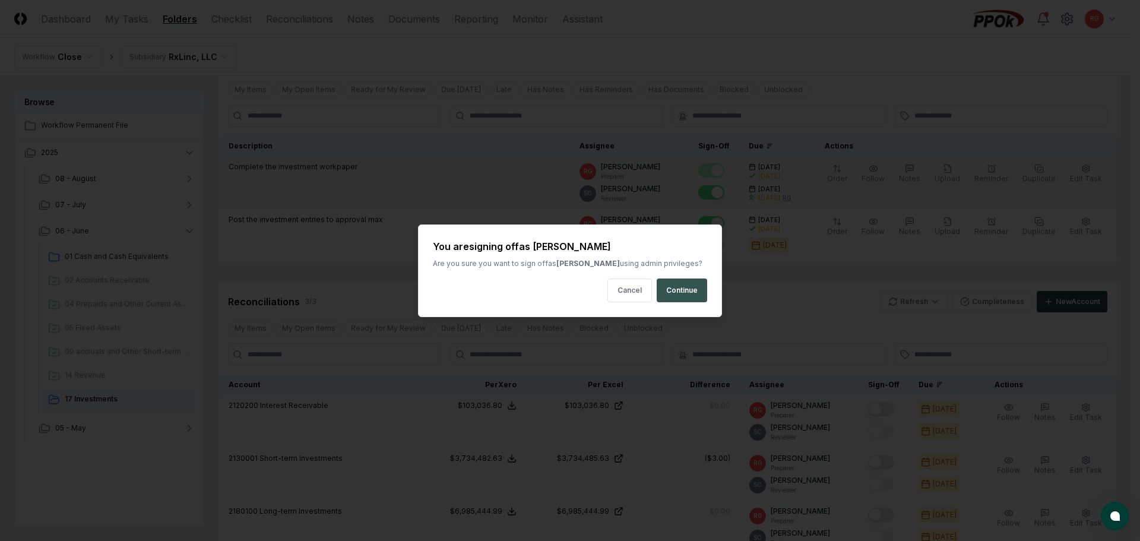
click at [671, 293] on button "Continue" at bounding box center [682, 290] width 50 height 24
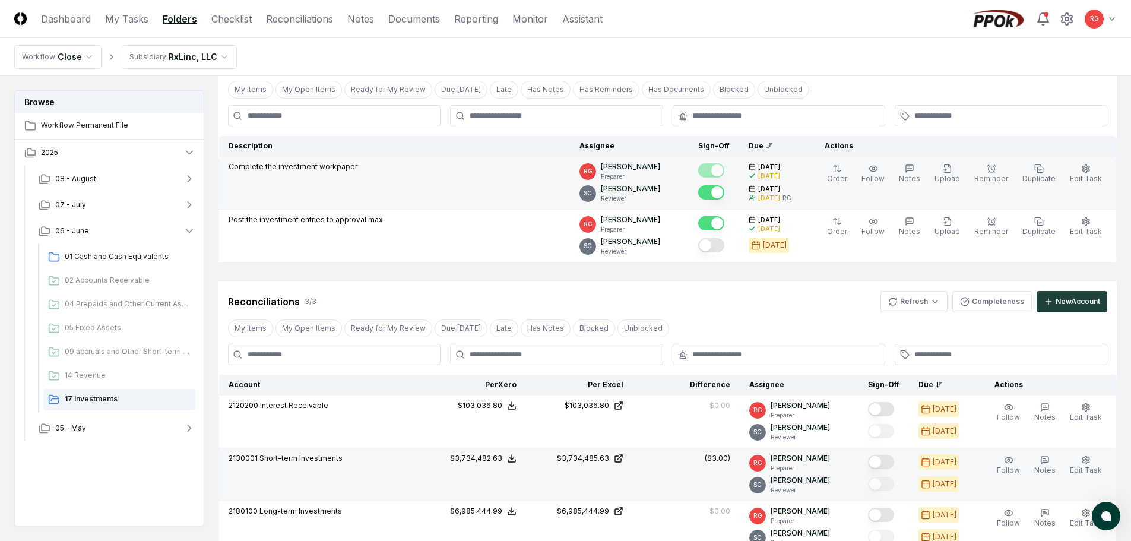
scroll to position [185, 0]
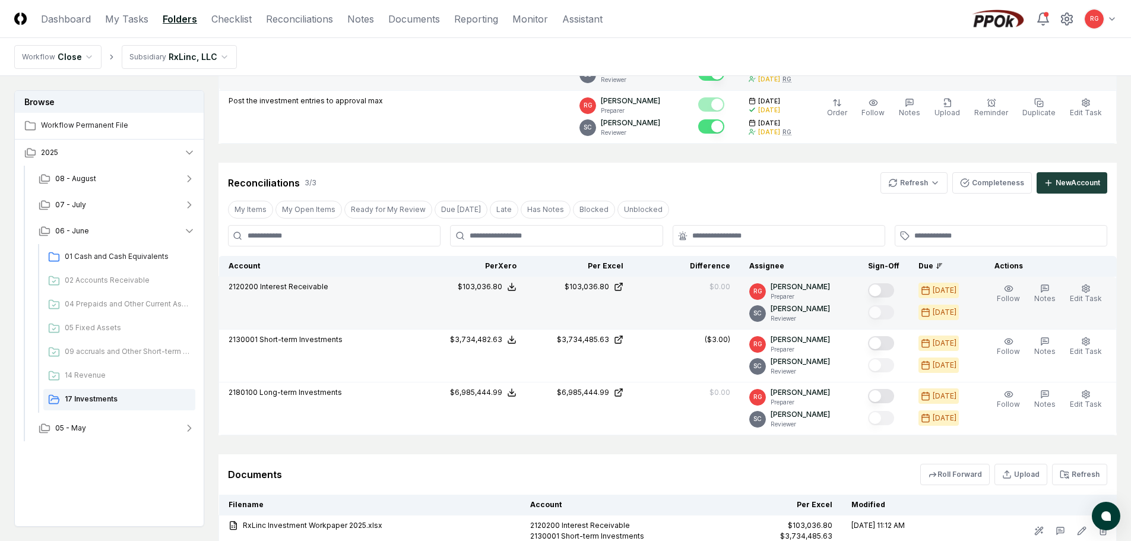
click at [892, 286] on button "Mark complete" at bounding box center [881, 290] width 26 height 14
click at [886, 312] on button "Mark complete" at bounding box center [881, 312] width 26 height 14
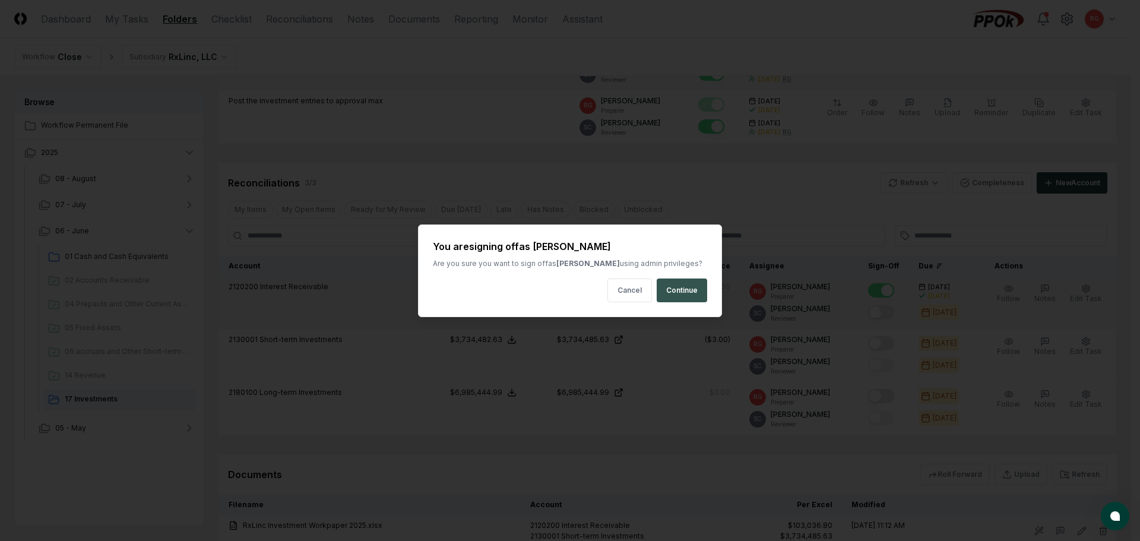
click at [671, 285] on button "Continue" at bounding box center [682, 290] width 50 height 24
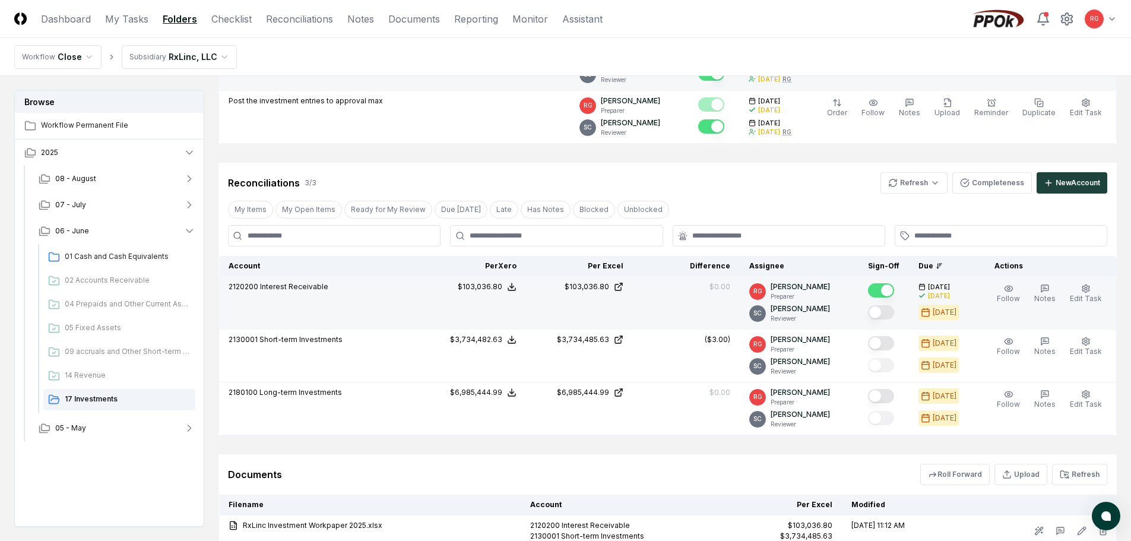
click at [884, 340] on button "Mark complete" at bounding box center [881, 343] width 26 height 14
click at [883, 360] on button "Mark complete" at bounding box center [881, 365] width 26 height 14
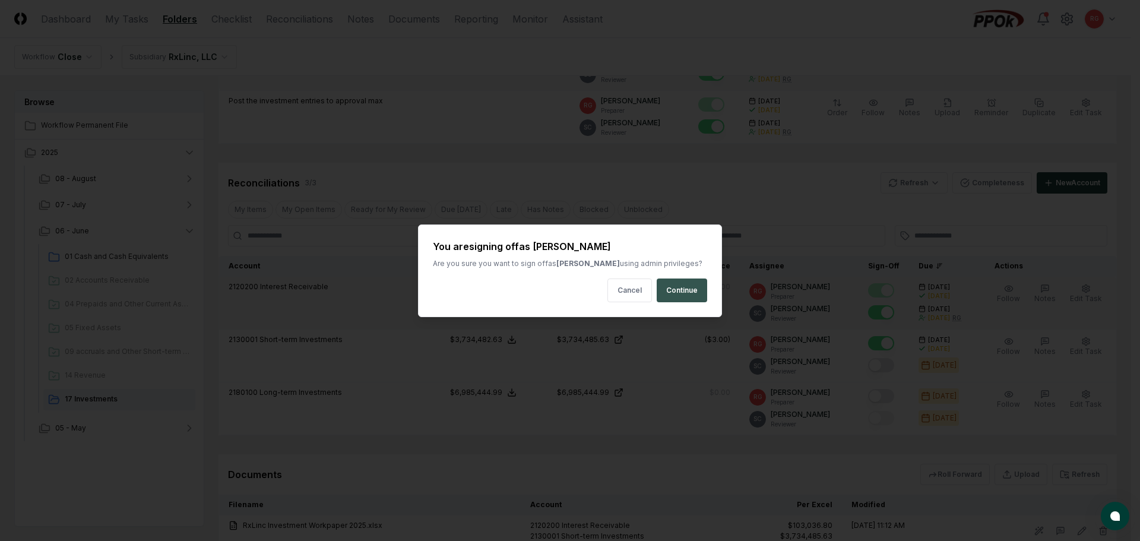
click at [692, 296] on button "Continue" at bounding box center [682, 290] width 50 height 24
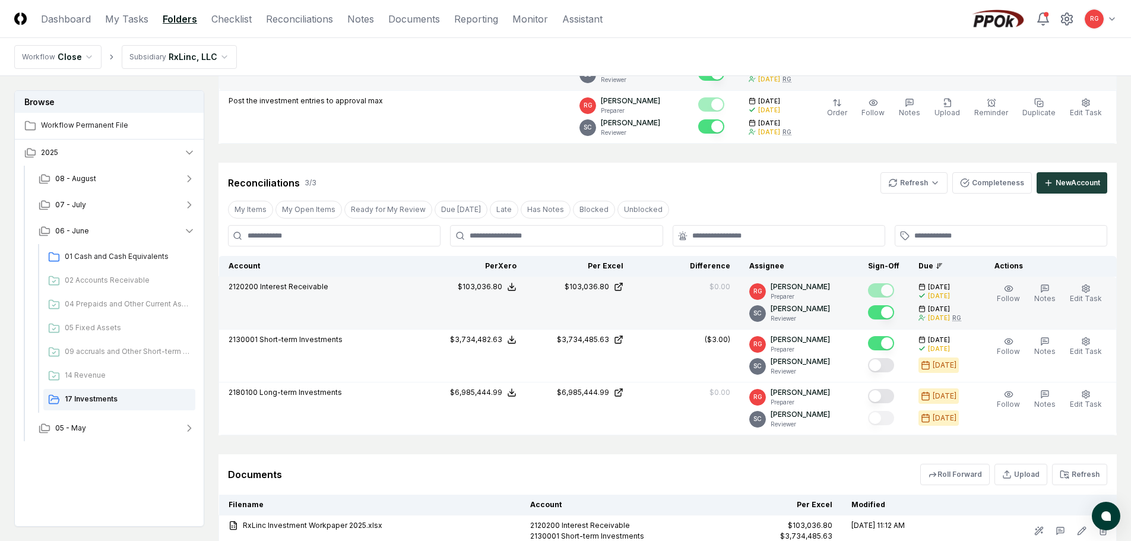
click at [888, 396] on button "Mark complete" at bounding box center [881, 396] width 26 height 14
click at [888, 419] on button "Mark complete" at bounding box center [881, 418] width 26 height 14
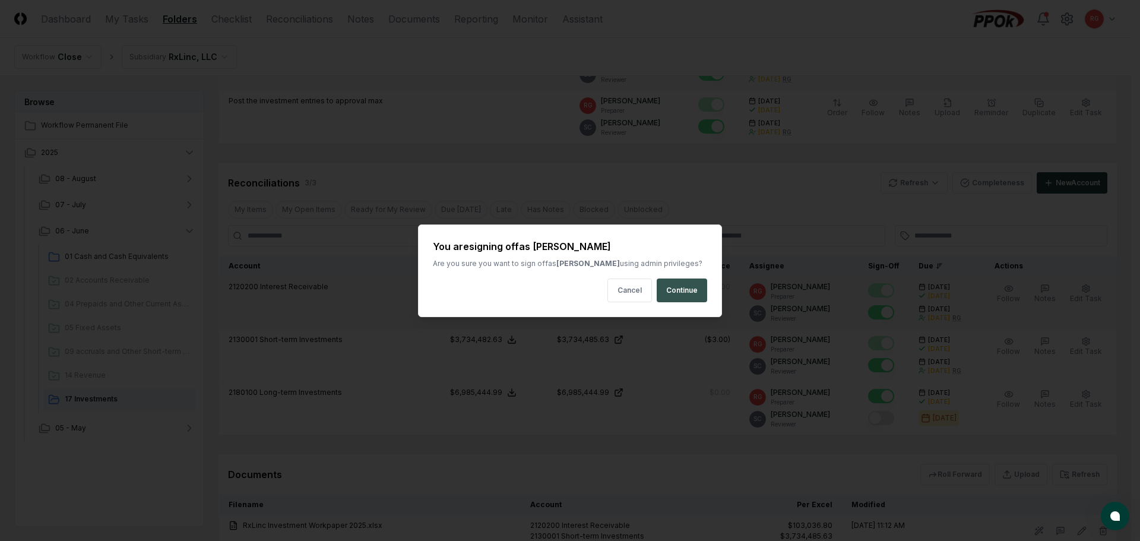
click at [667, 296] on button "Continue" at bounding box center [682, 290] width 50 height 24
